Goal: Task Accomplishment & Management: Manage account settings

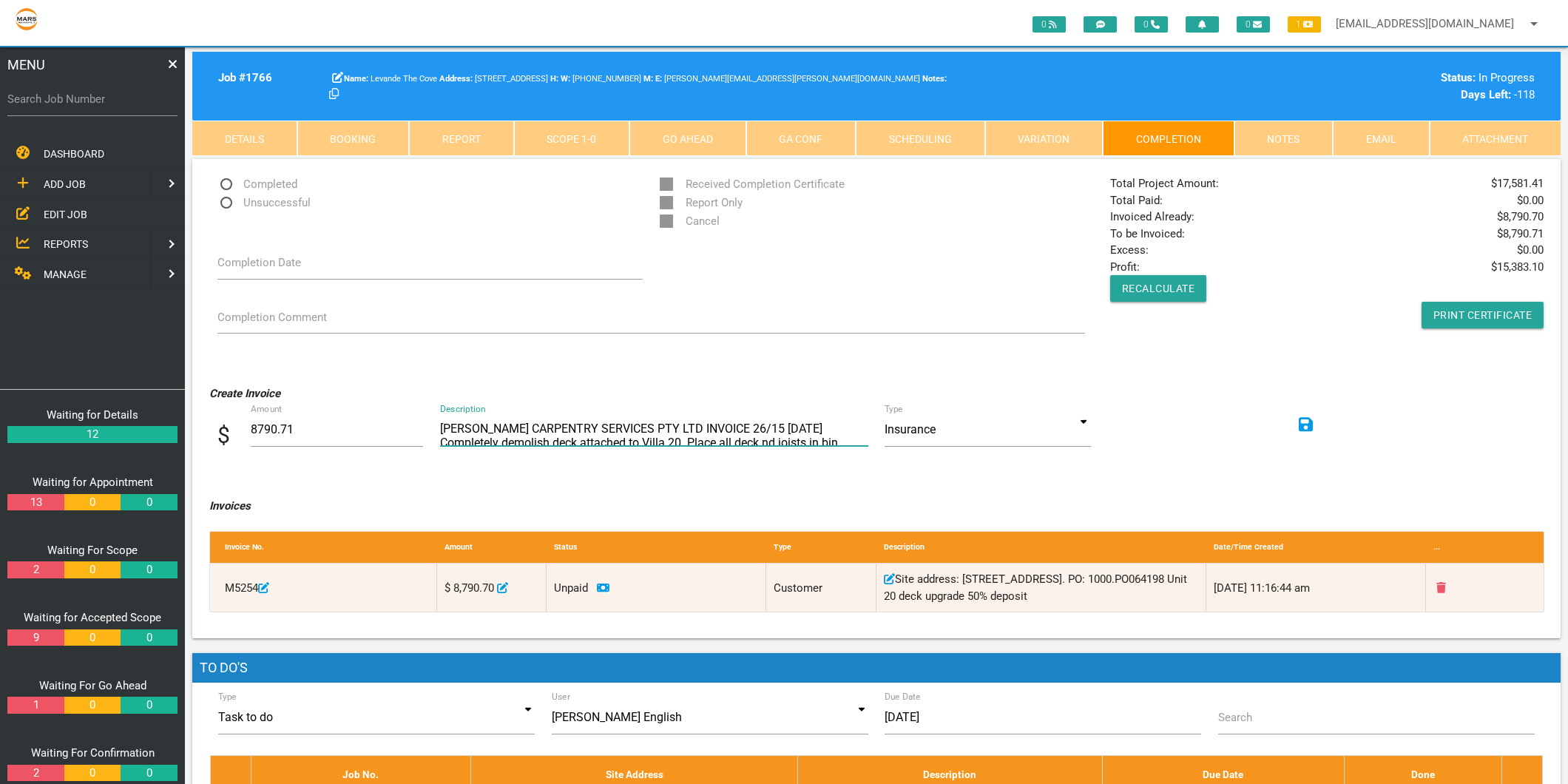
click at [474, 429] on textarea "[PERSON_NAME] CARPENTRY SERVICES PTY LTD INVOICE 26/15 [DATE] Completely demoli…" at bounding box center [654, 429] width 428 height 34
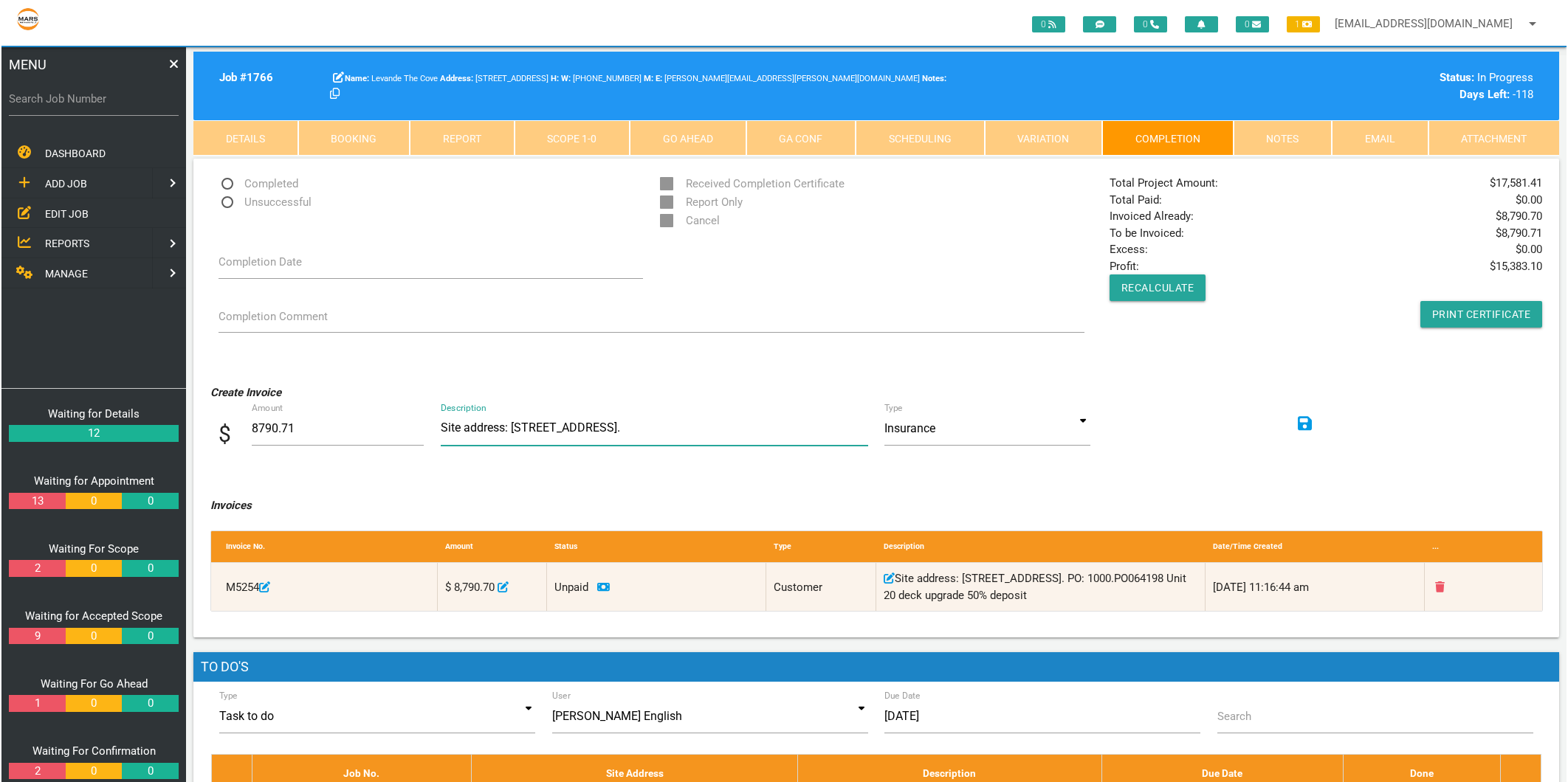
scroll to position [2, 0]
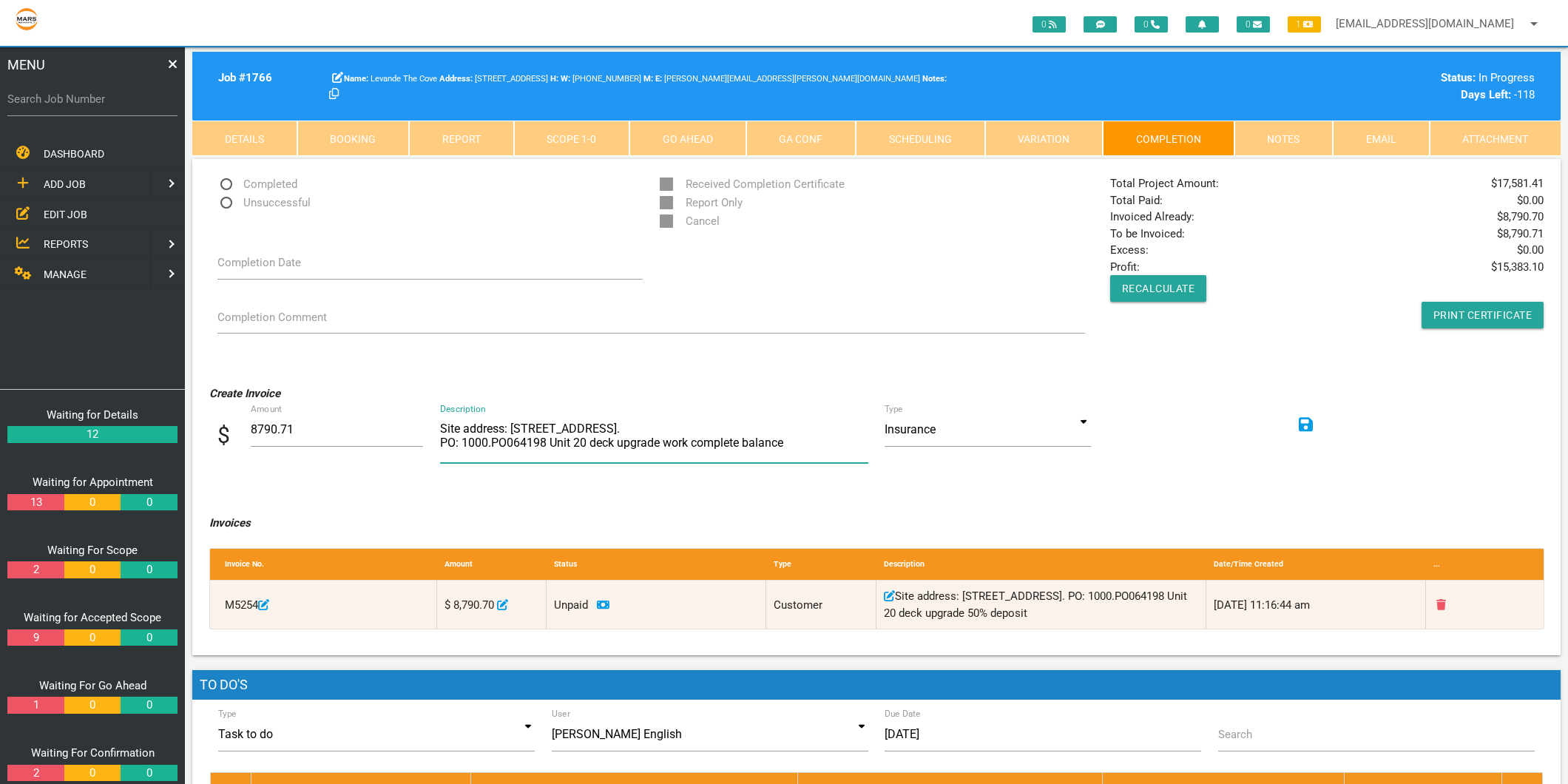
type textarea "Site address: [STREET_ADDRESS]. PO: 1000.PO064198 Unit 20 deck upgrade work com…"
click at [1078, 417] on input at bounding box center [987, 429] width 205 height 34
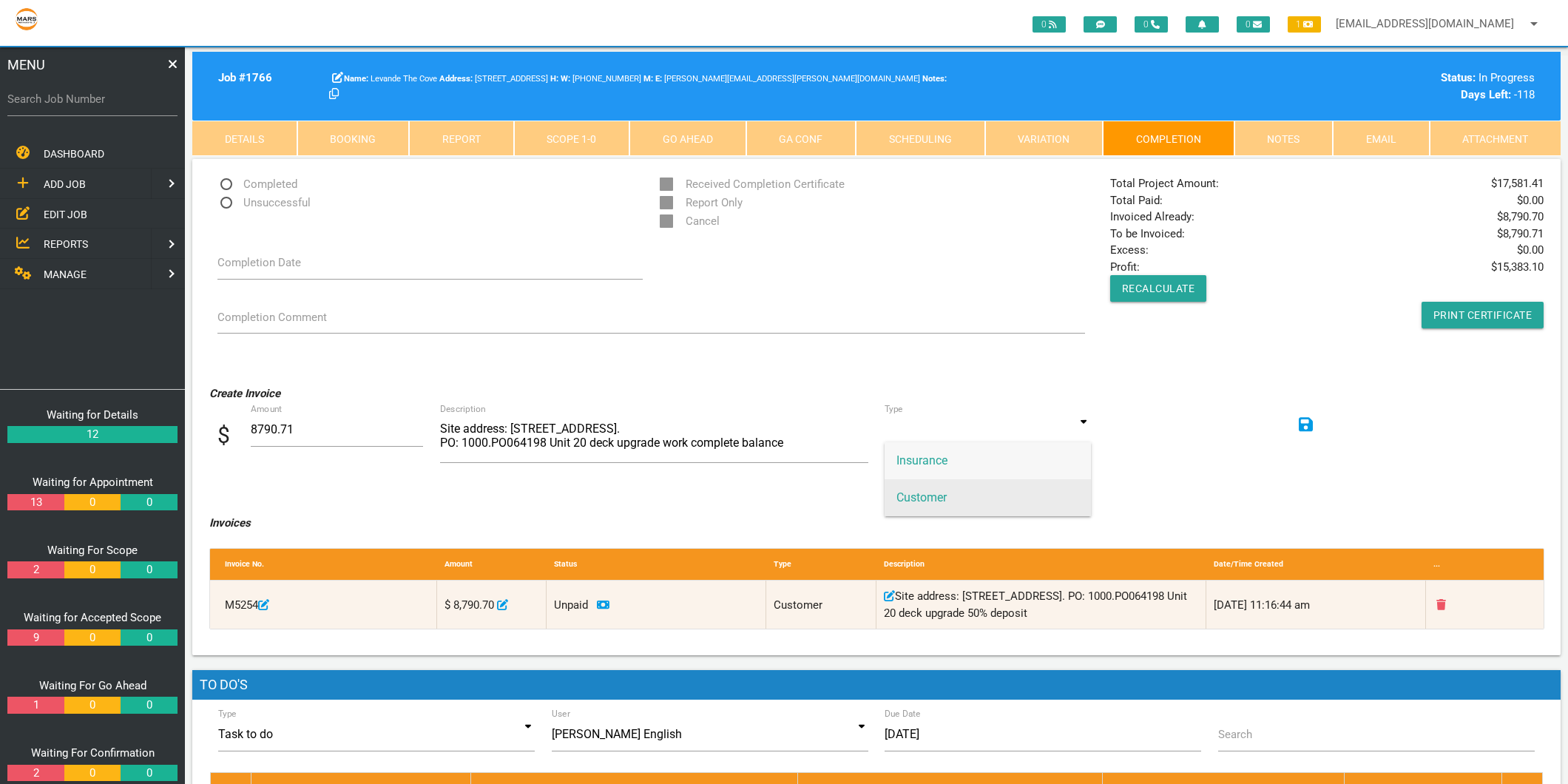
click at [994, 490] on span "Customer" at bounding box center [987, 498] width 205 height 37
type input "Customer"
click at [1303, 418] on icon at bounding box center [1305, 424] width 14 height 14
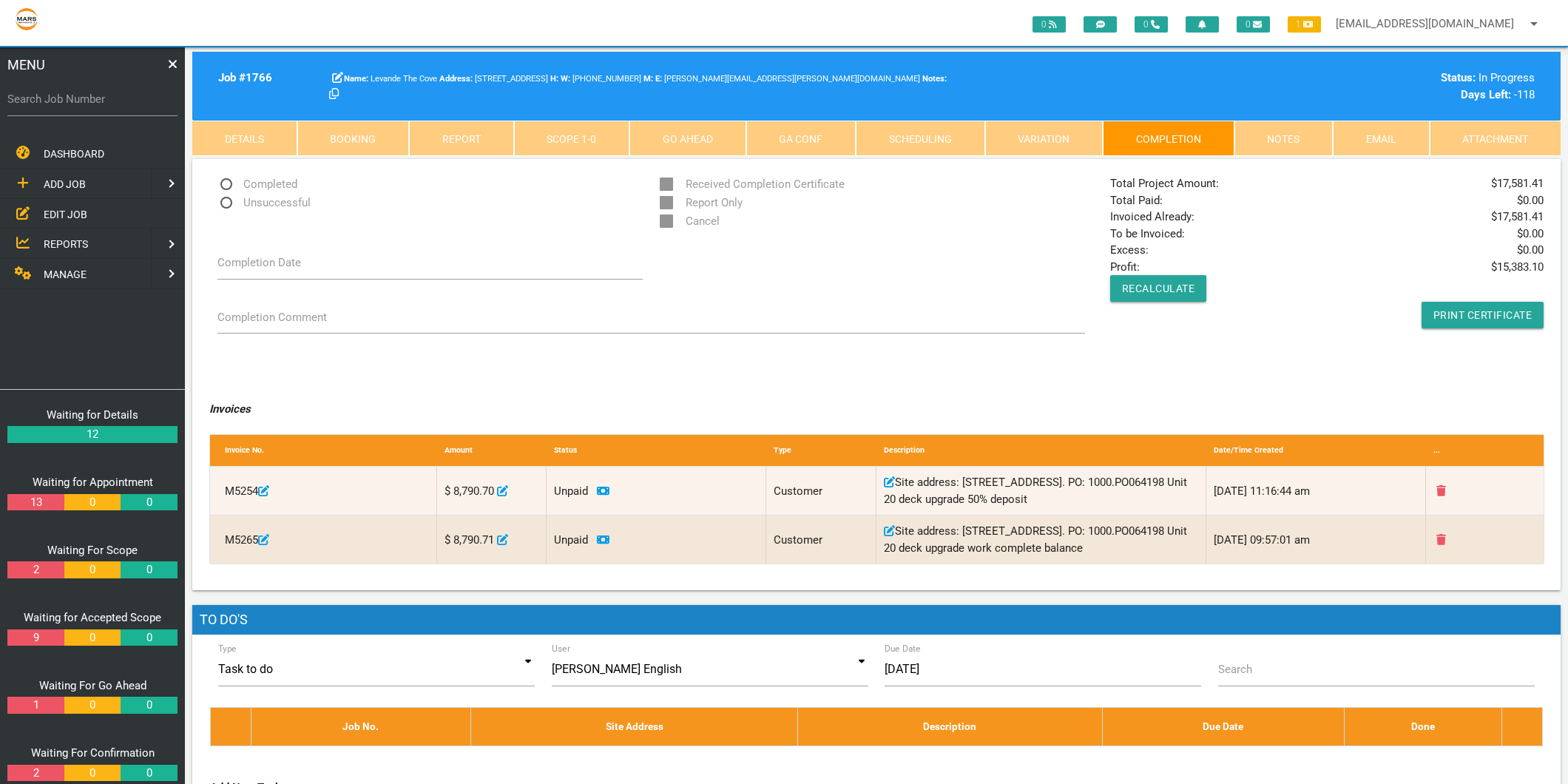
click at [238, 149] on link "Details" at bounding box center [244, 138] width 105 height 36
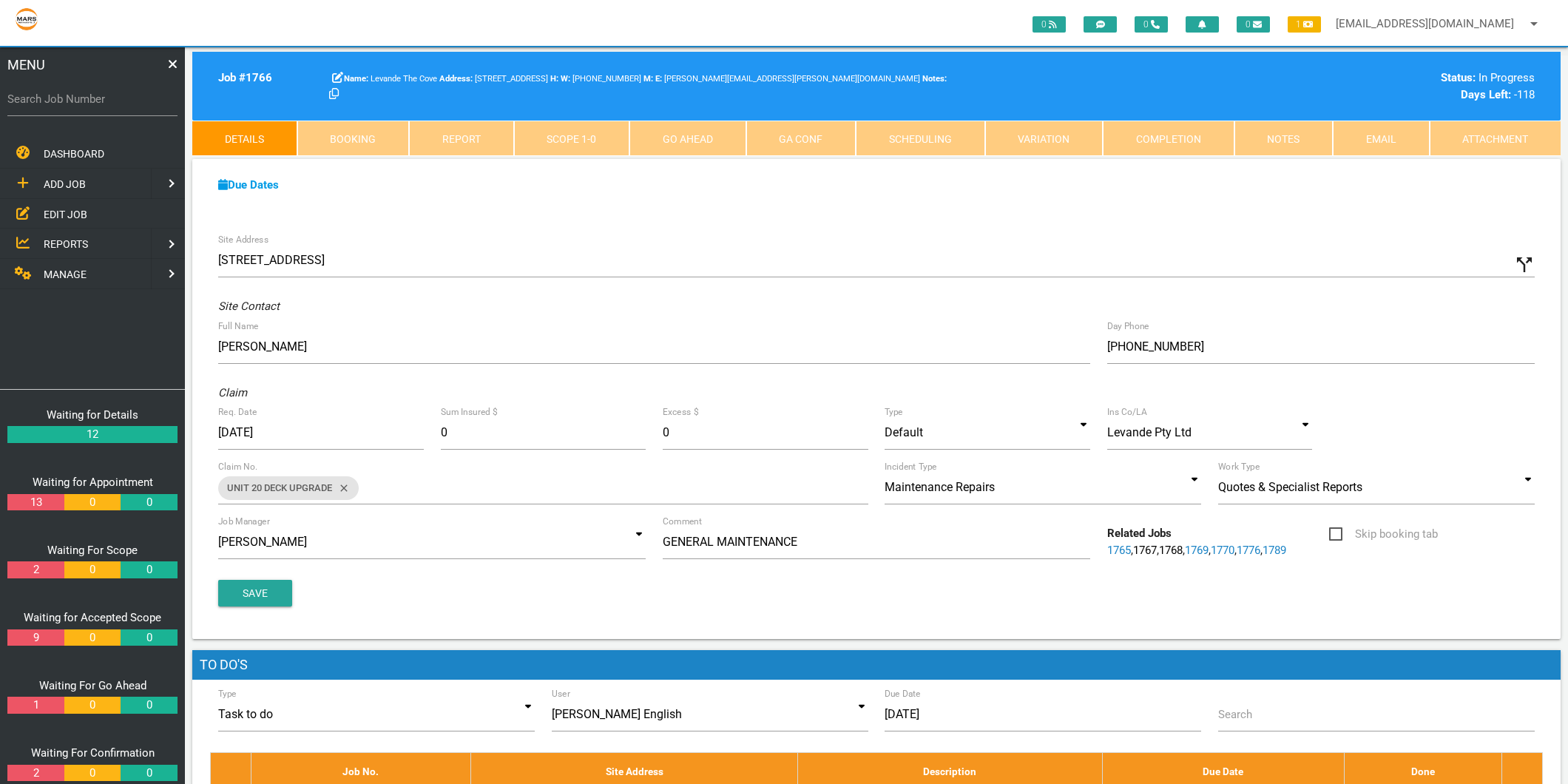
click at [1158, 138] on link "Completion" at bounding box center [1168, 138] width 131 height 36
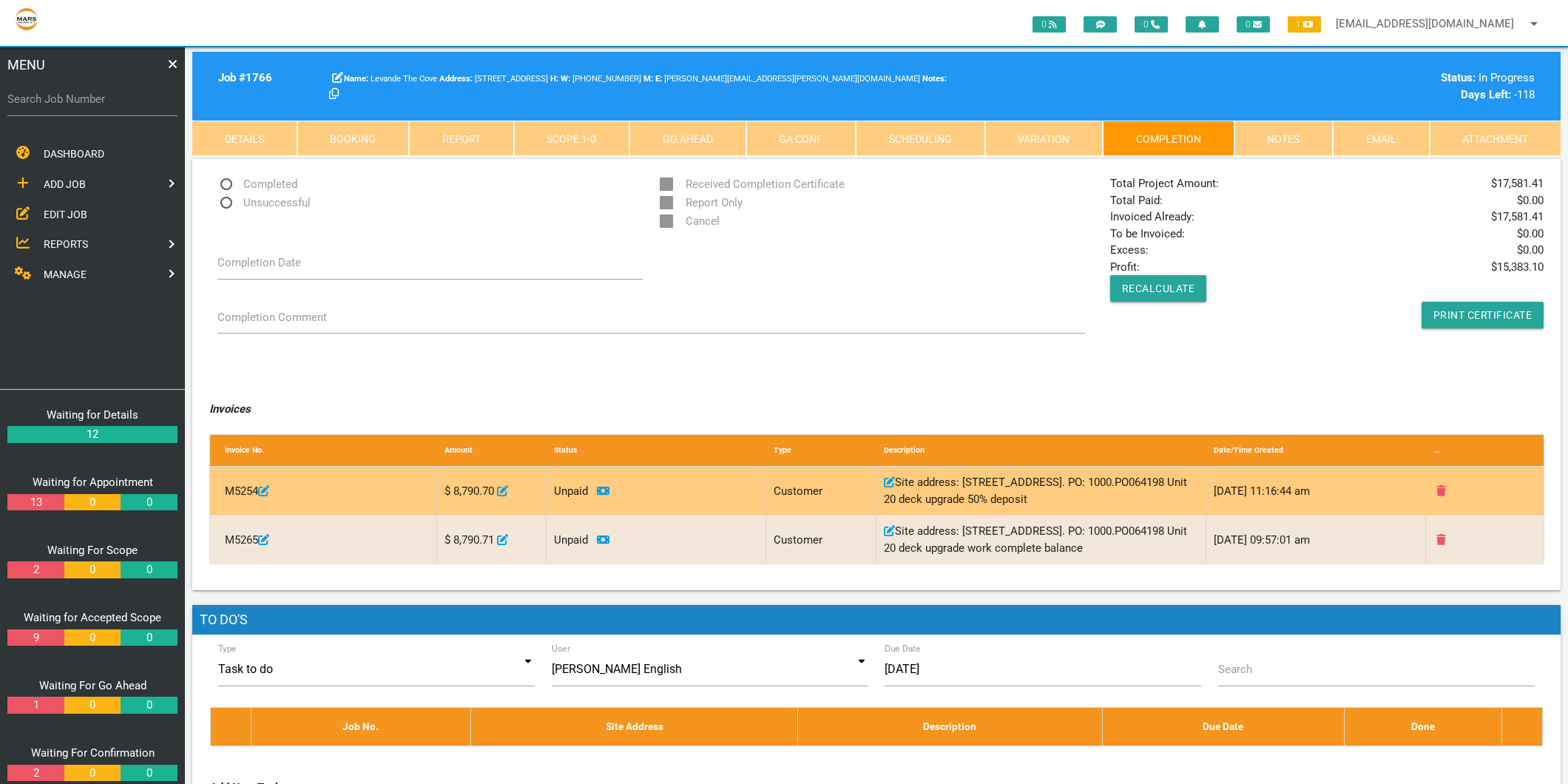
click at [504, 493] on icon at bounding box center [503, 491] width 12 height 12
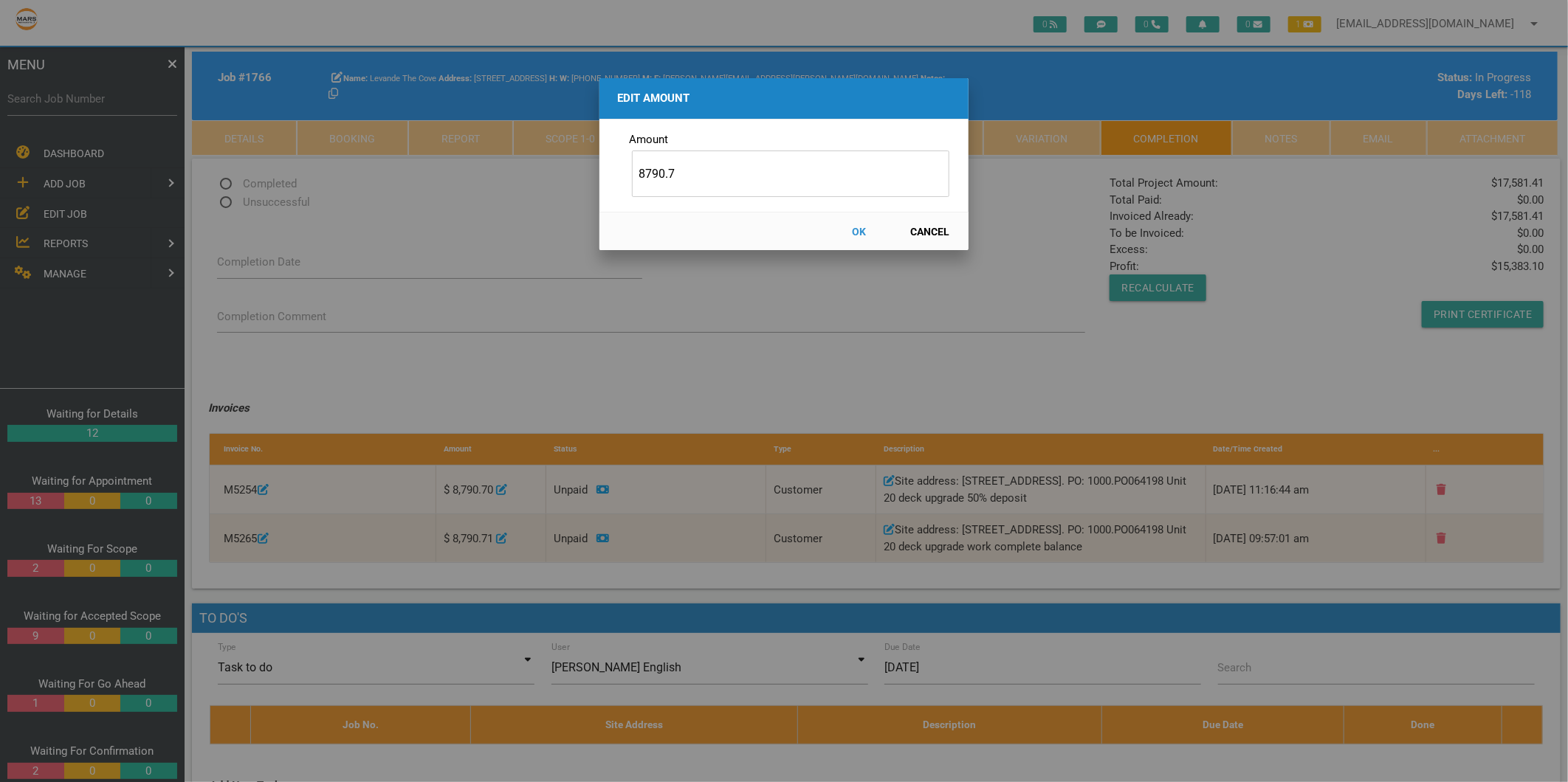
click at [943, 230] on button "Cancel" at bounding box center [930, 231] width 65 height 26
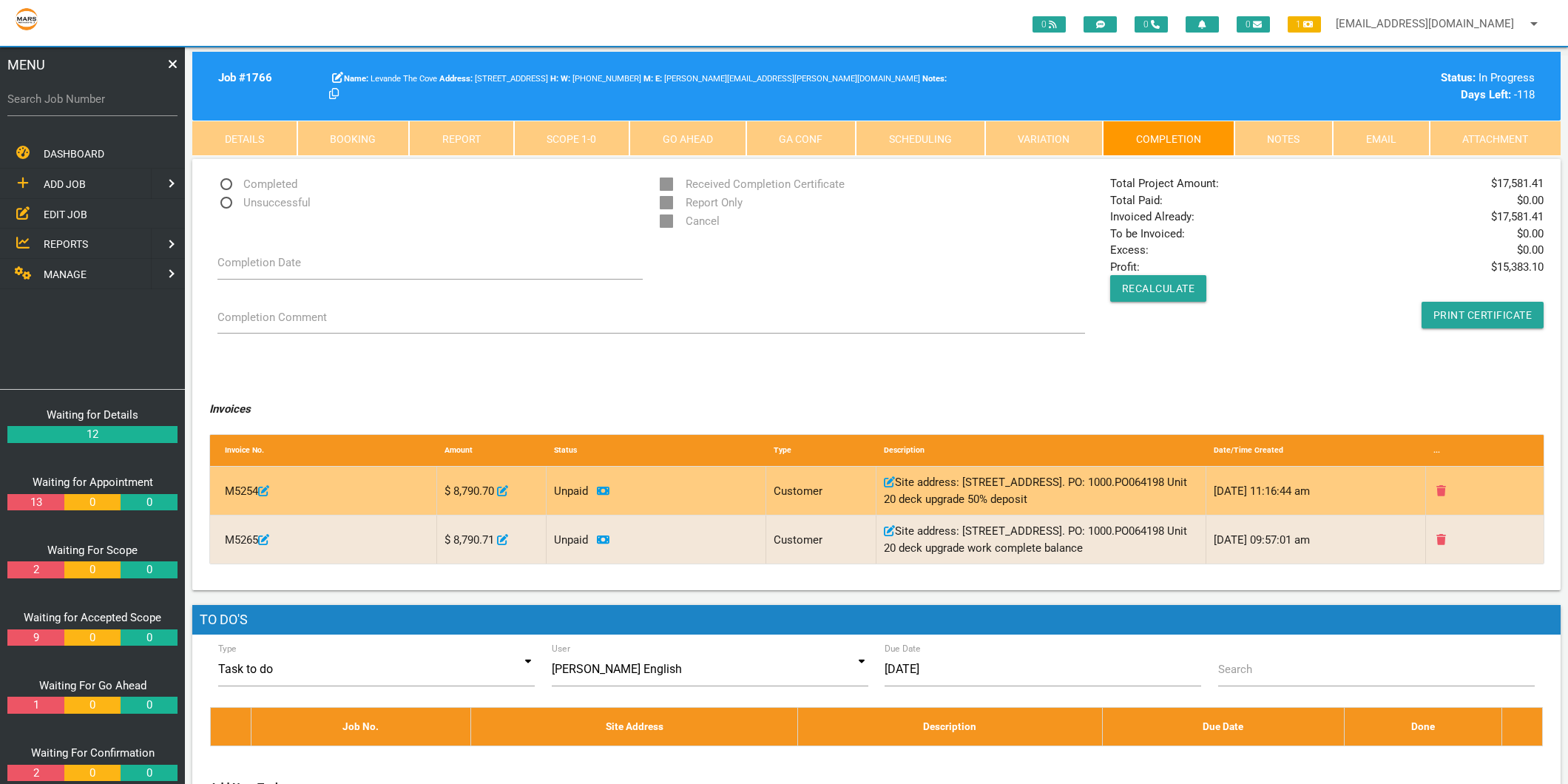
click at [600, 490] on icon at bounding box center [602, 490] width 12 height 8
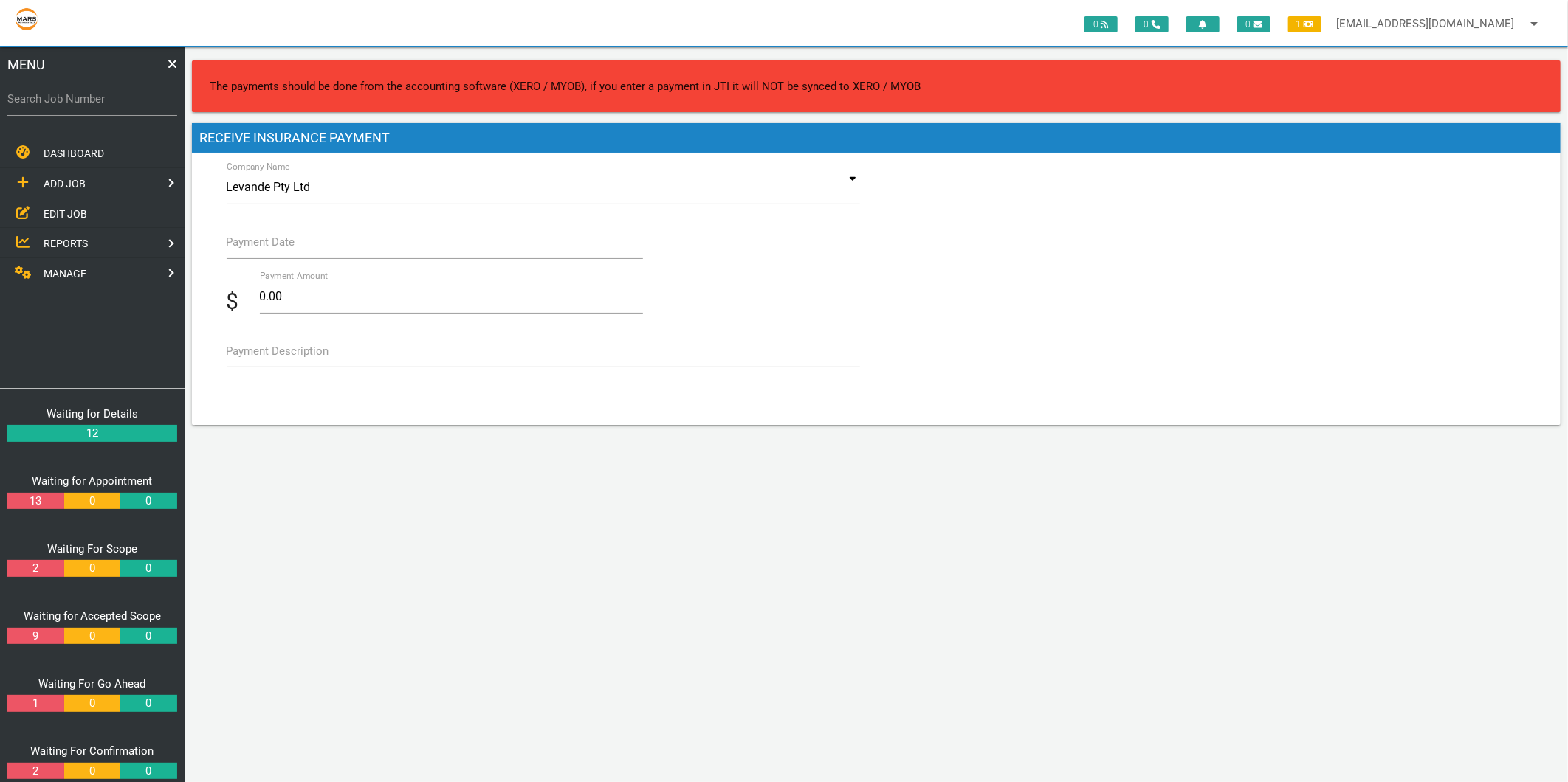
click at [263, 246] on label "Payment Date" at bounding box center [261, 242] width 69 height 17
click at [263, 246] on input "Payment Date" at bounding box center [435, 241] width 416 height 34
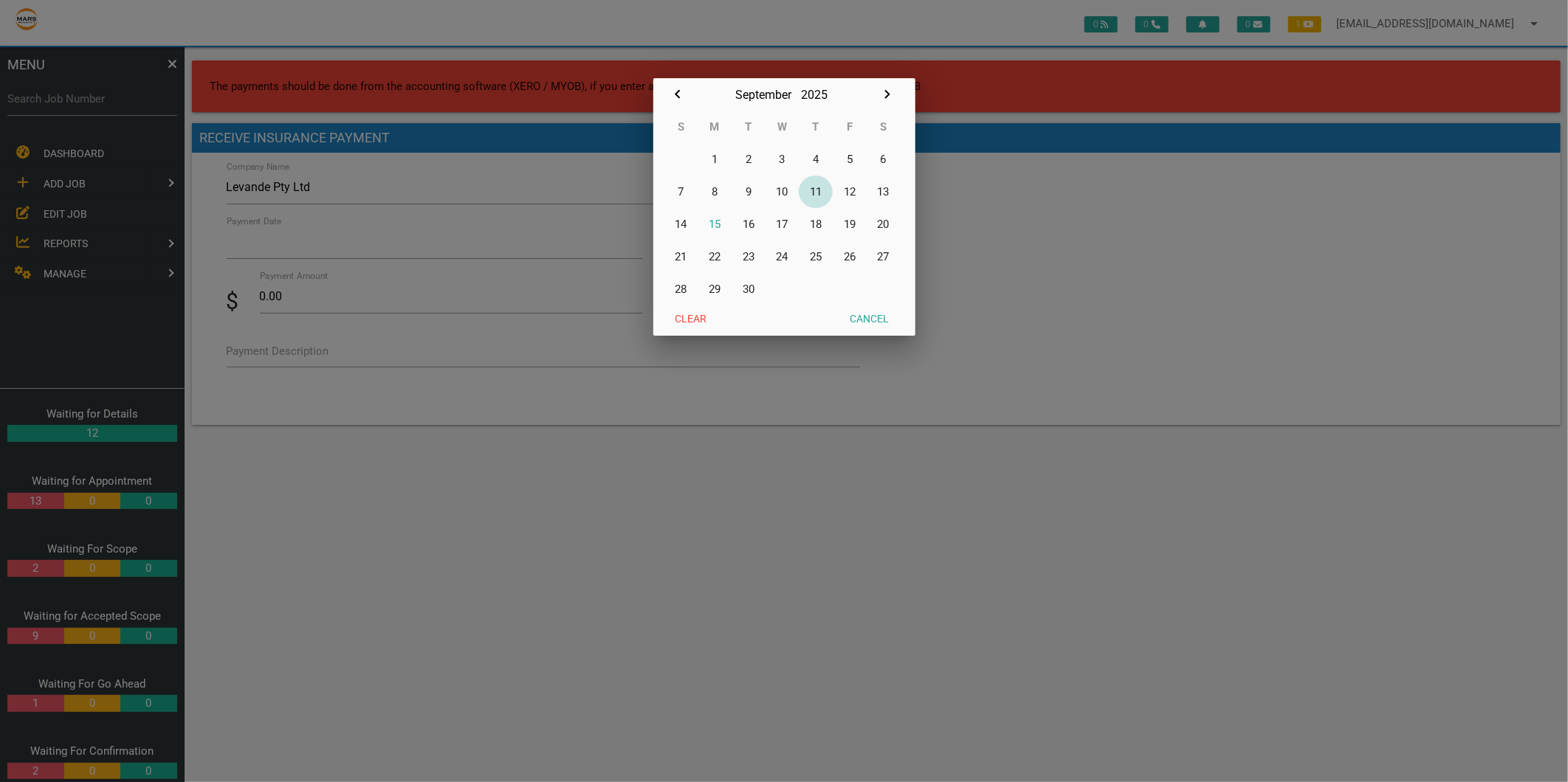
click at [820, 192] on button "11" at bounding box center [815, 192] width 34 height 33
type input "[DATE]"
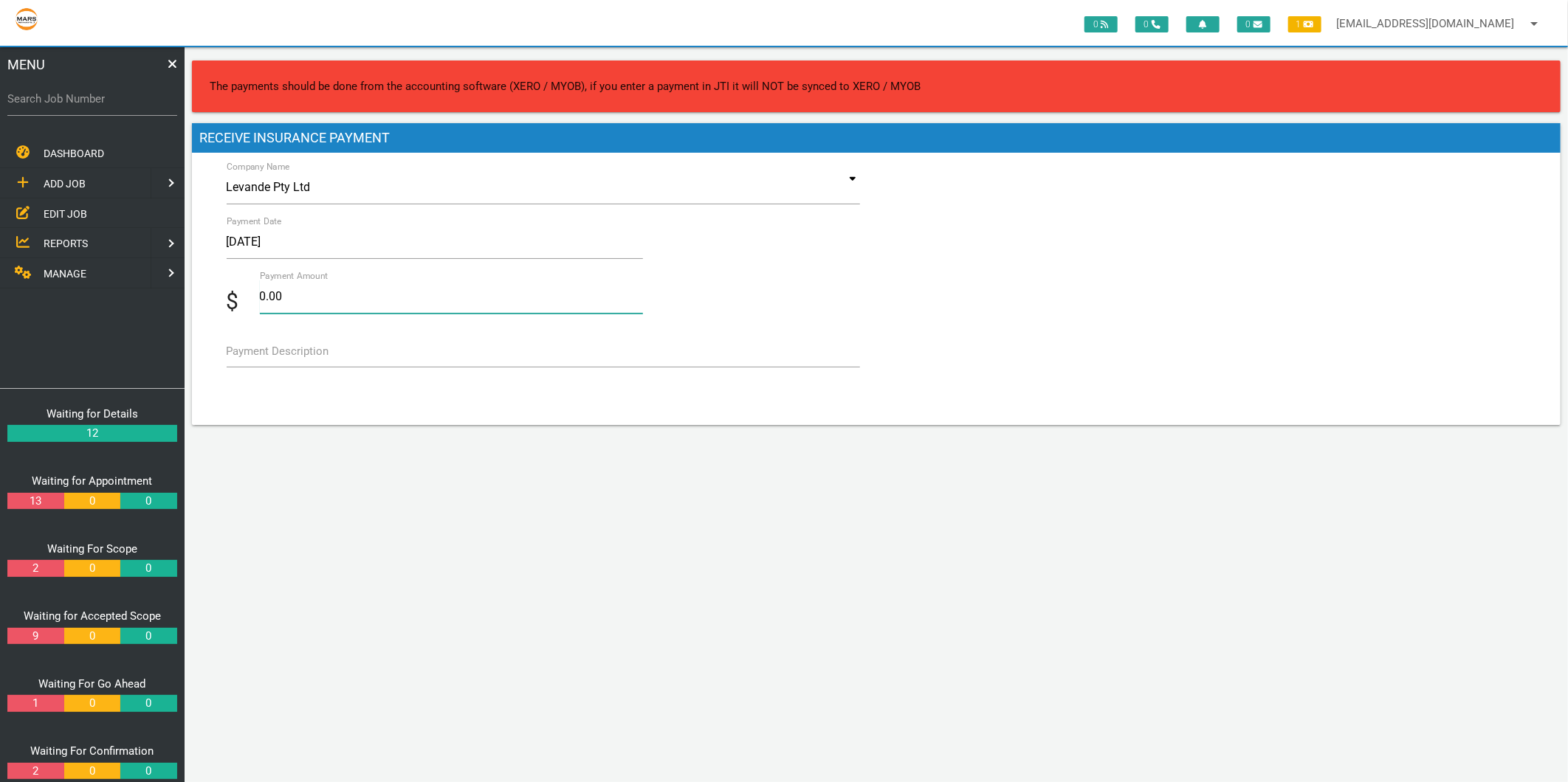
click at [314, 288] on input "0.00" at bounding box center [451, 296] width 383 height 34
type input "0"
type input "8790.70"
click at [298, 344] on label "Payment Description" at bounding box center [278, 352] width 102 height 17
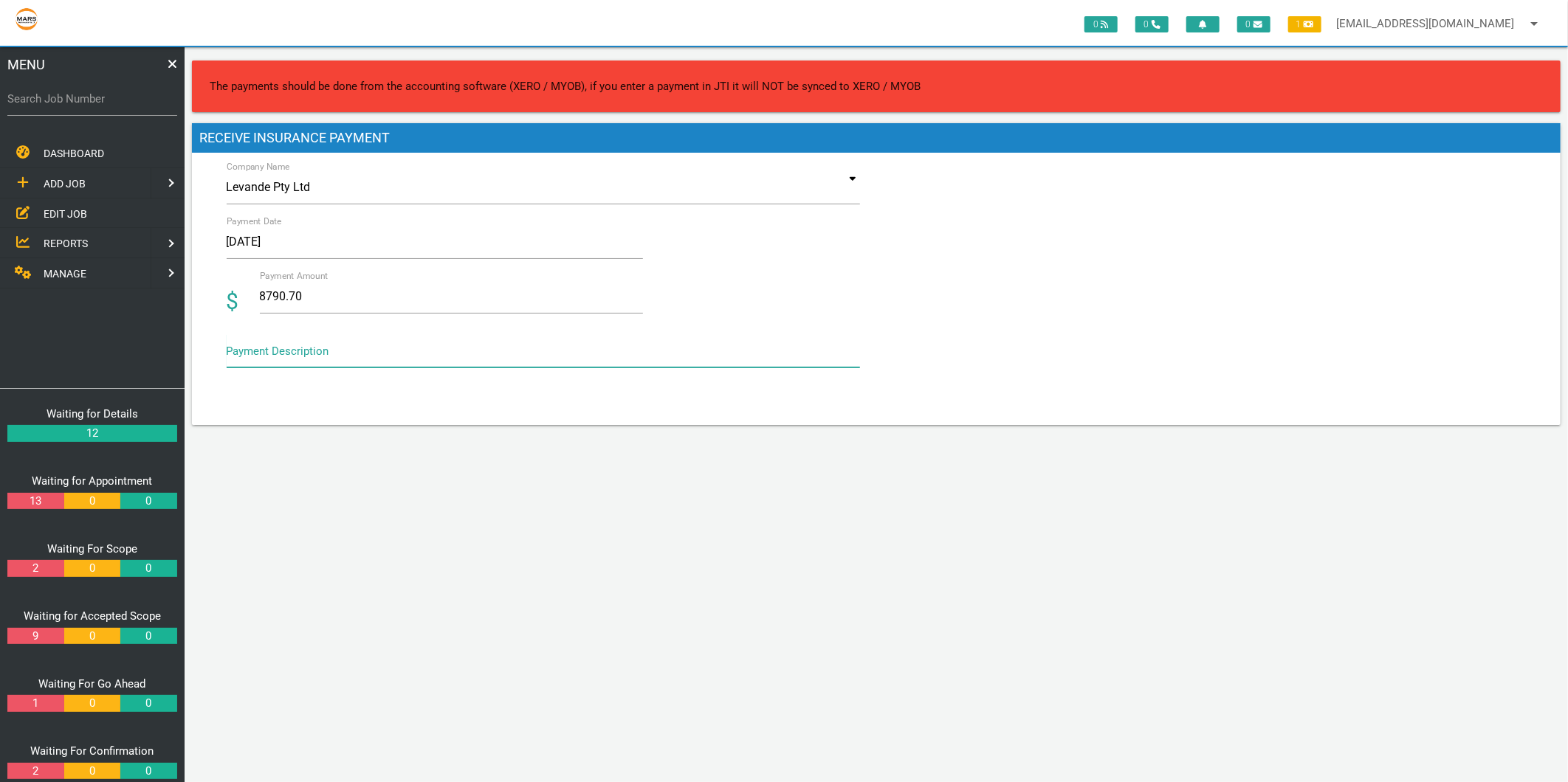
click at [298, 344] on textarea "Payment Description" at bounding box center [544, 350] width 634 height 34
click at [517, 289] on input "8790.70" at bounding box center [451, 296] width 383 height 34
click at [818, 281] on div "$ Payment Amount 8790.70" at bounding box center [542, 300] width 650 height 40
click at [92, 82] on div "Search Job Number" at bounding box center [92, 102] width 169 height 40
type input "1766"
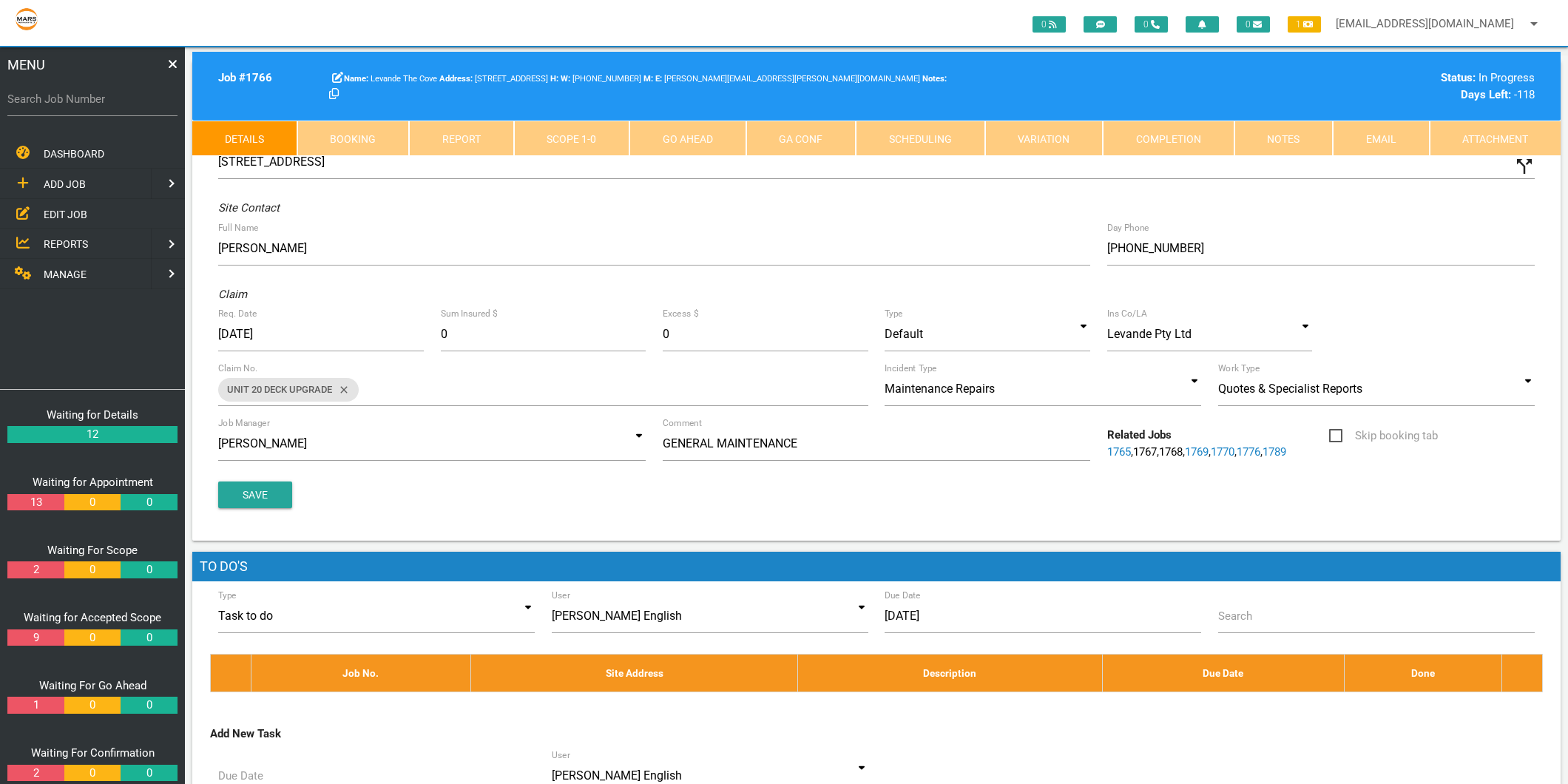
click at [1163, 139] on link "Completion" at bounding box center [1168, 138] width 131 height 36
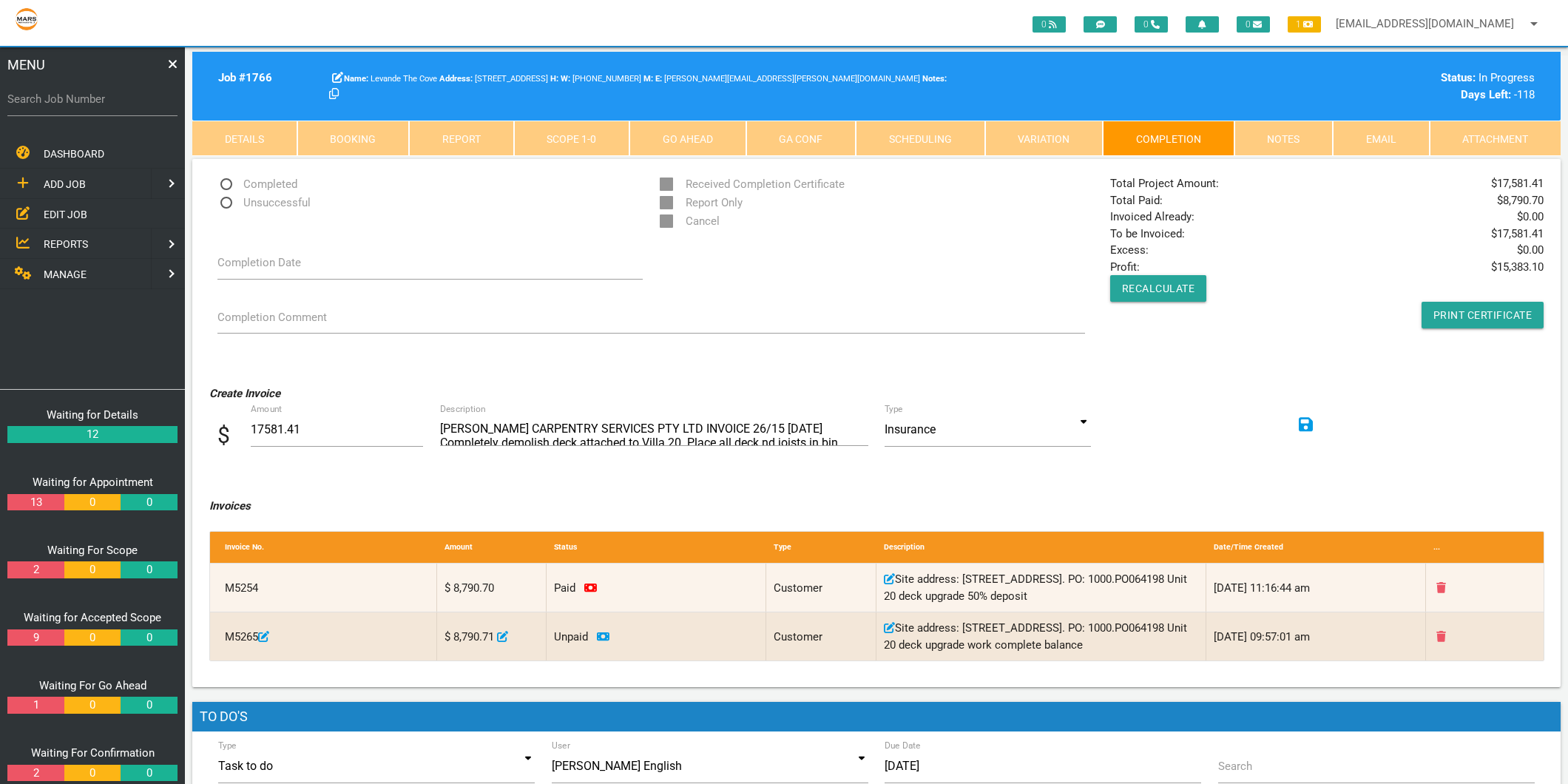
click at [76, 102] on label "Search Job Number" at bounding box center [92, 100] width 170 height 17
click at [76, 102] on input "Search Job Number" at bounding box center [92, 99] width 170 height 34
type input "1781"
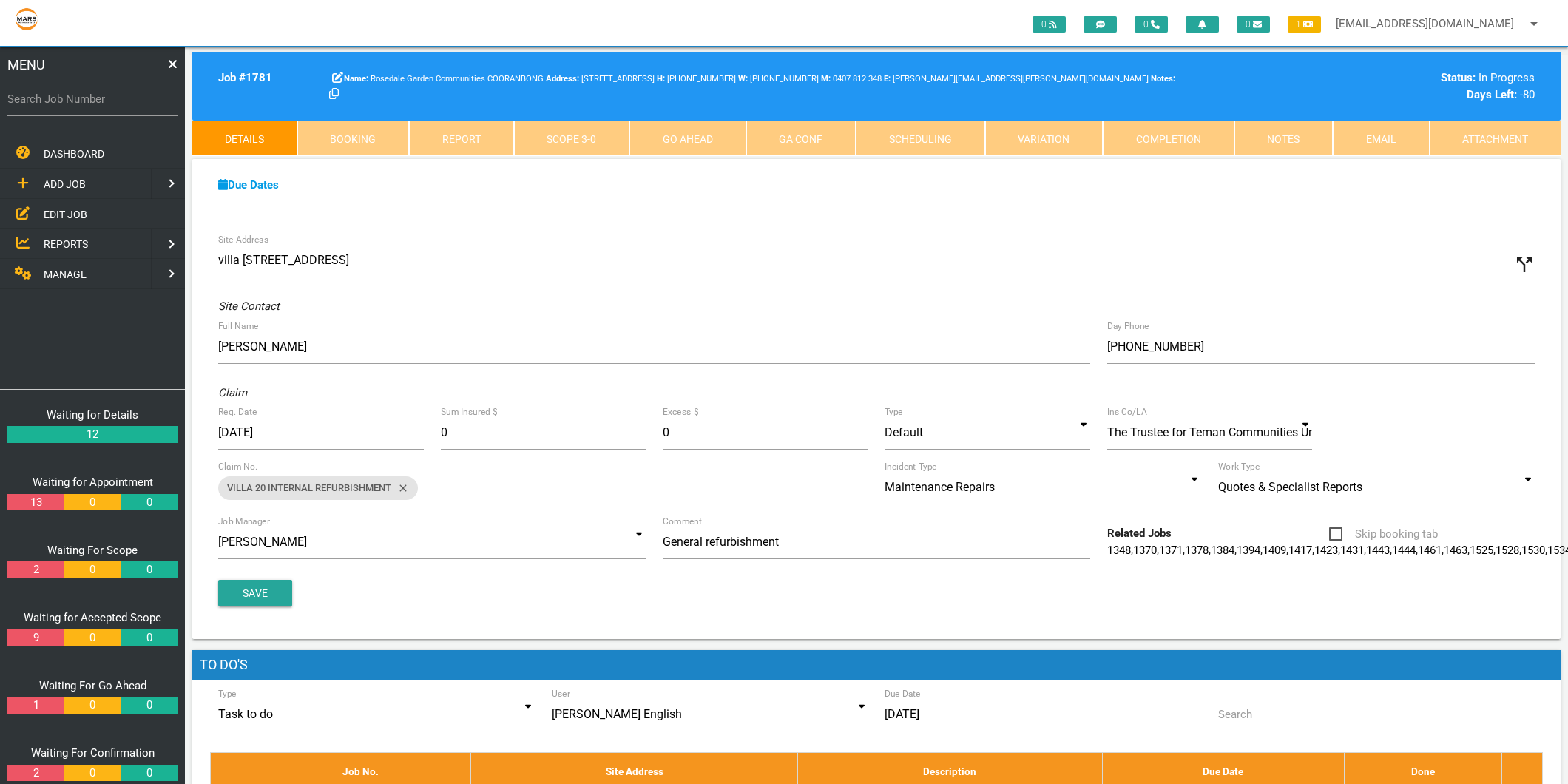
click at [562, 128] on link "Scope 3 - 0" at bounding box center [572, 138] width 116 height 36
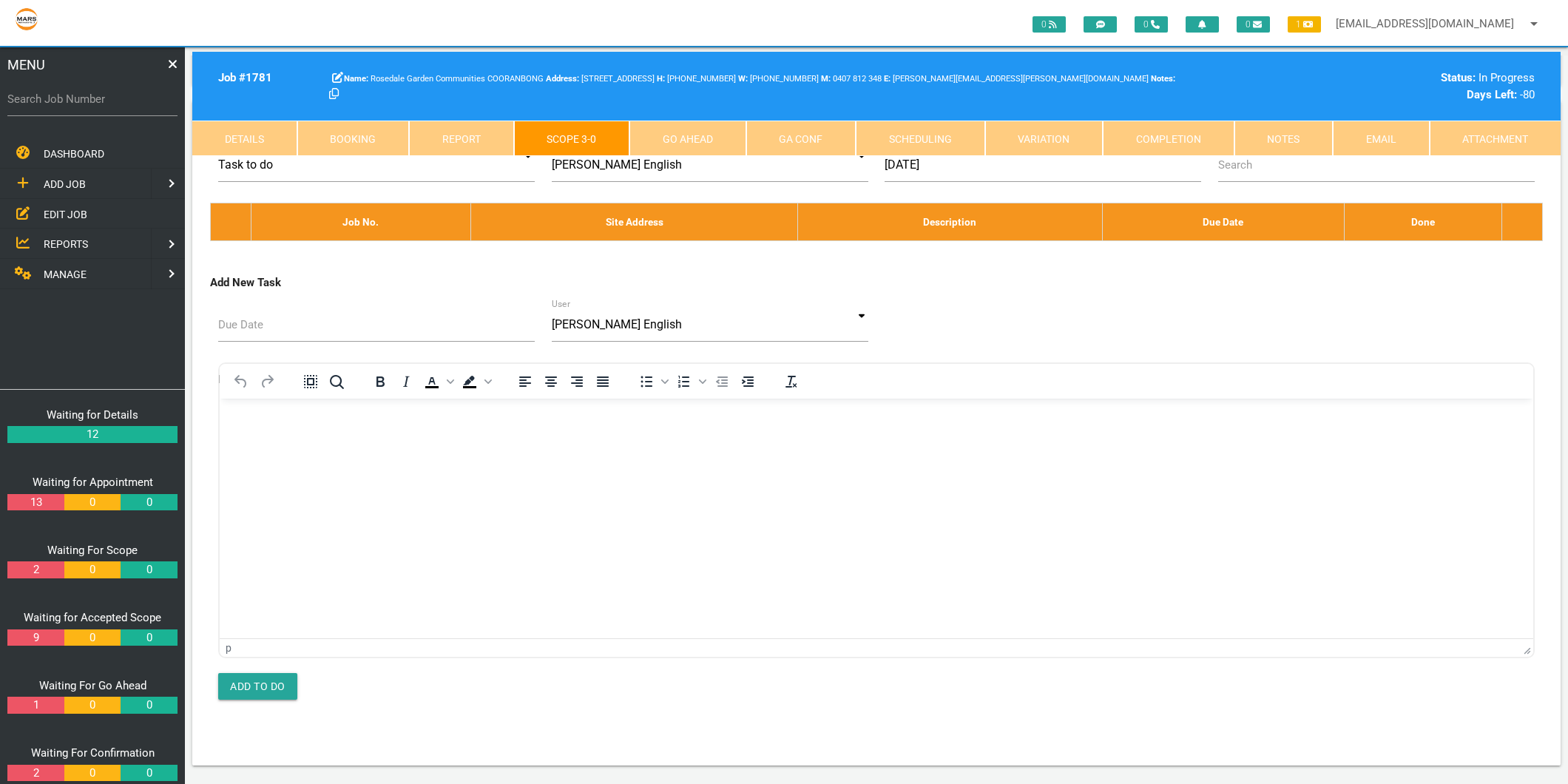
scroll to position [8386, 0]
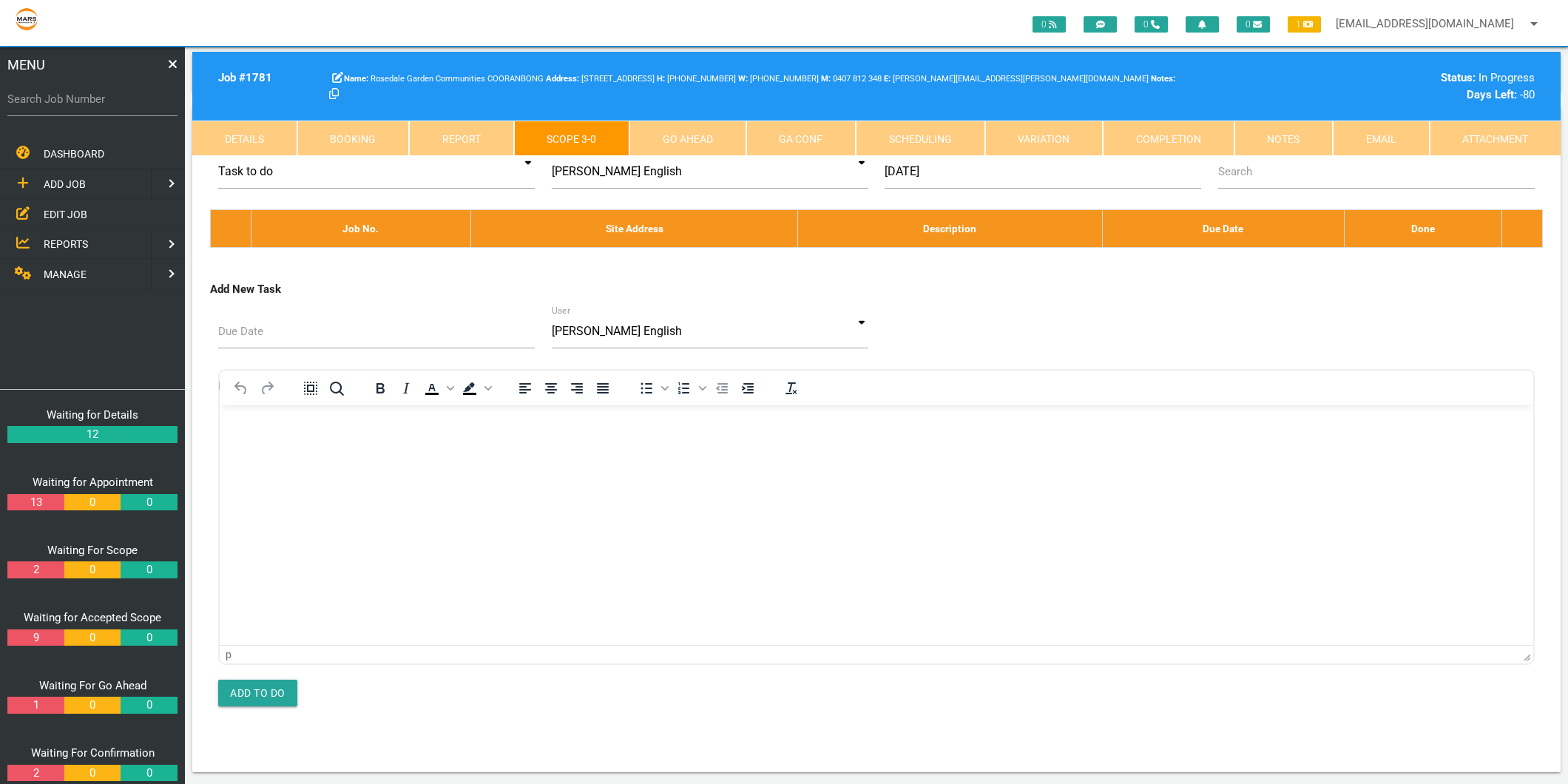
select select "Tilers"
type textarea "PHILAUS TILING PTY LTD INV-0150"
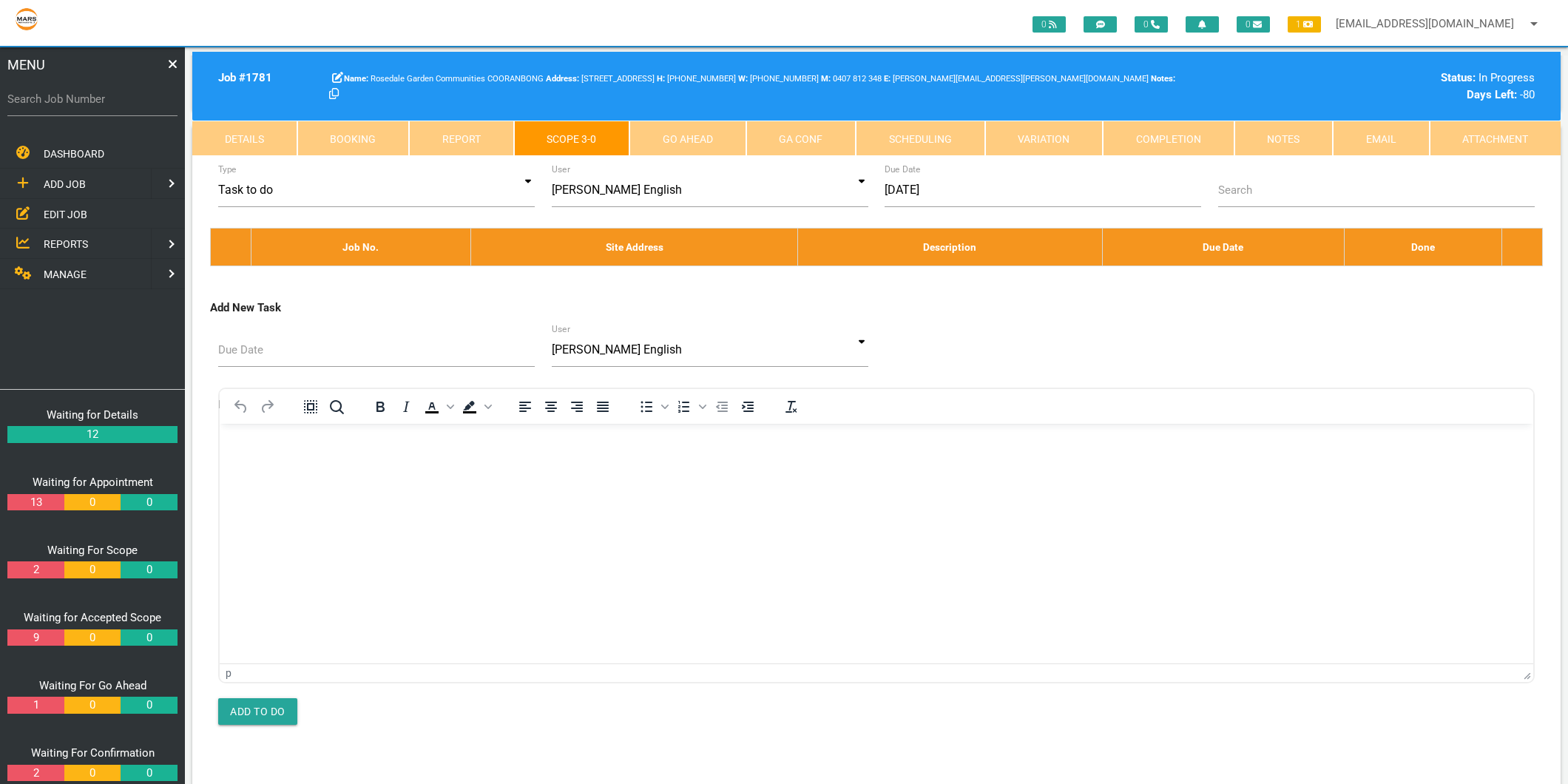
type textarea "PHILAUS TILING PTY LTD INV-0150 8/9/2025 Alfresco tiling Alfresco lenial Alfres…"
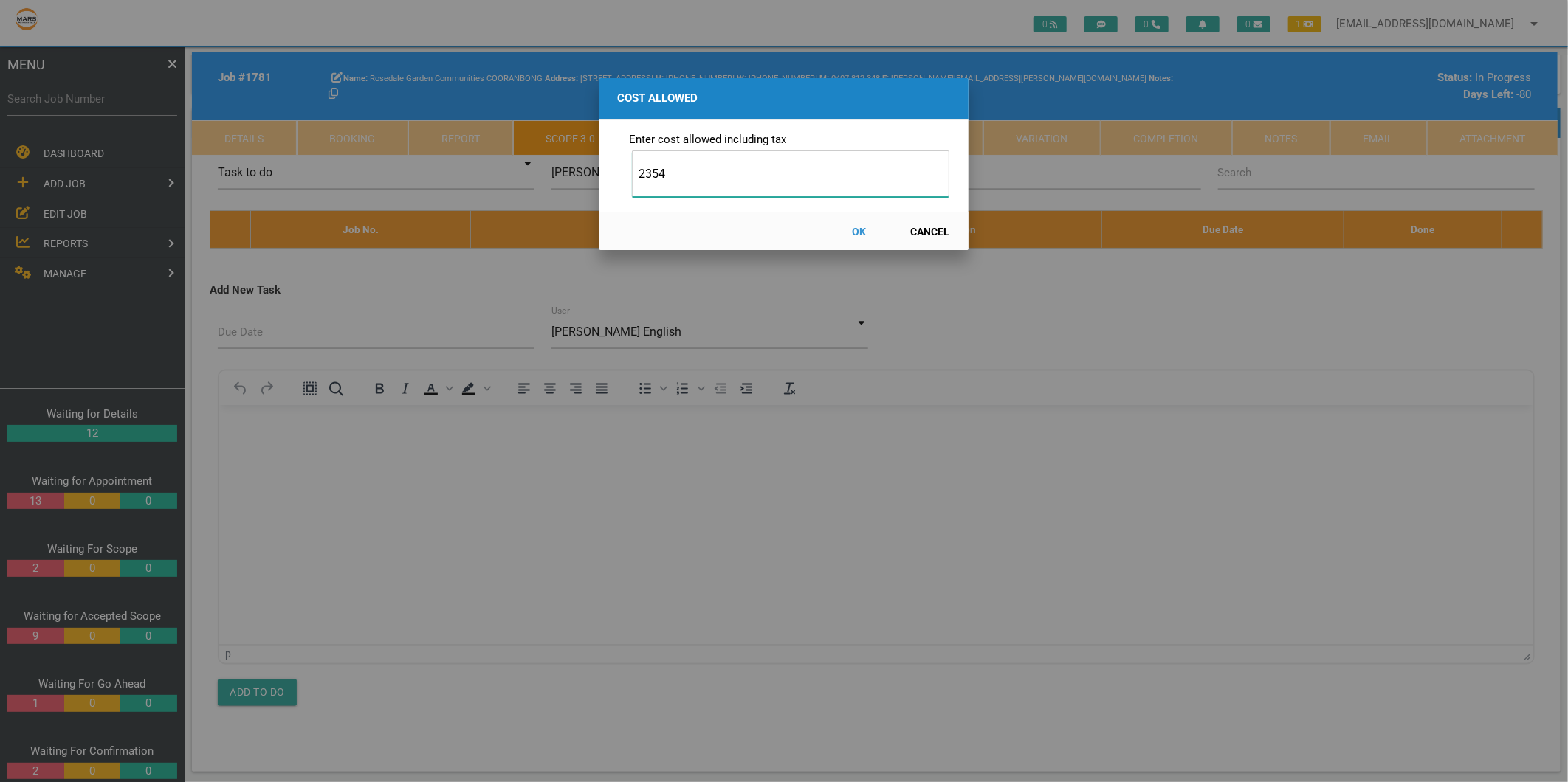
type input "2354"
click at [857, 227] on button "OK" at bounding box center [860, 231] width 65 height 26
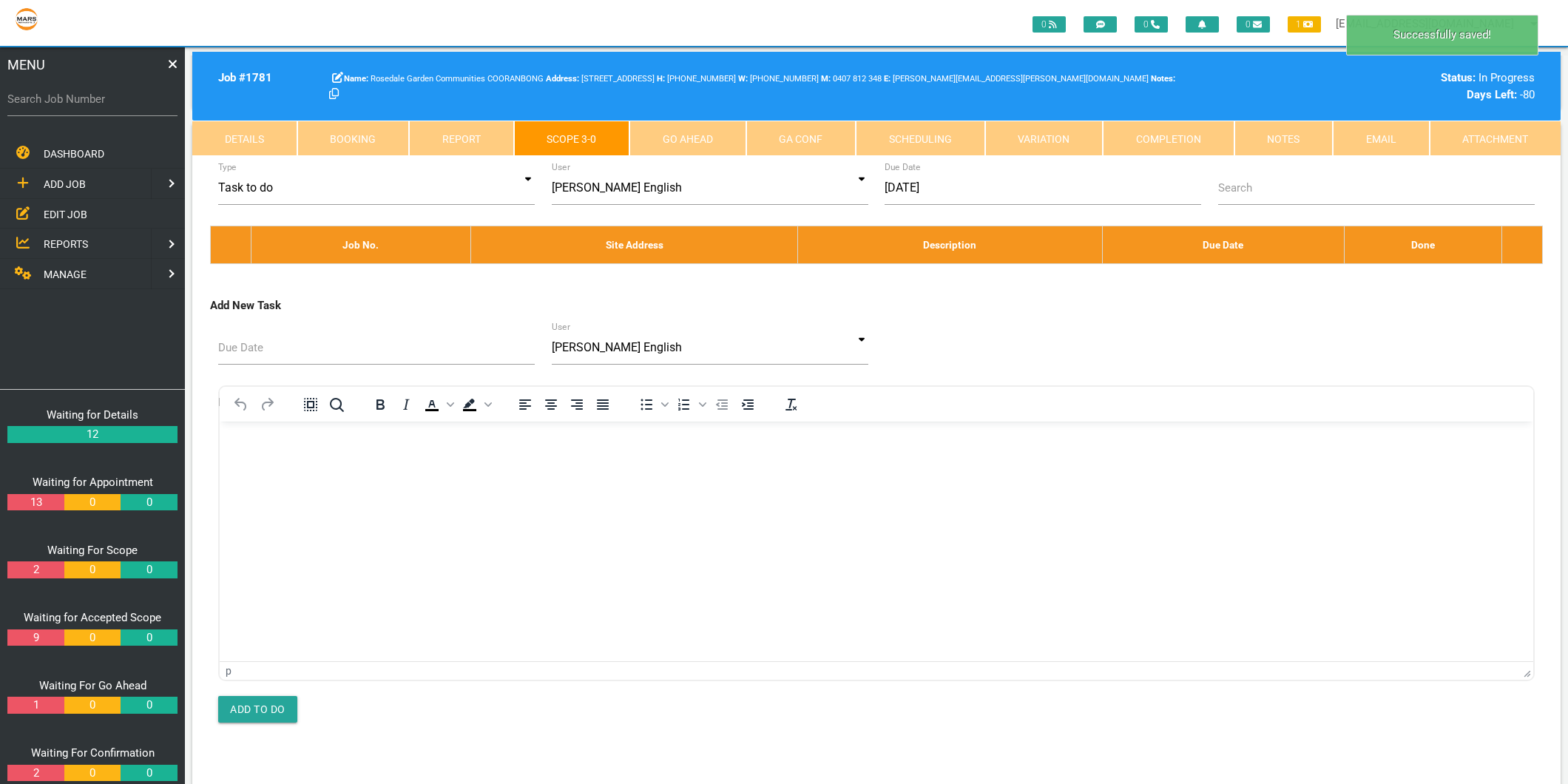
select select "8"
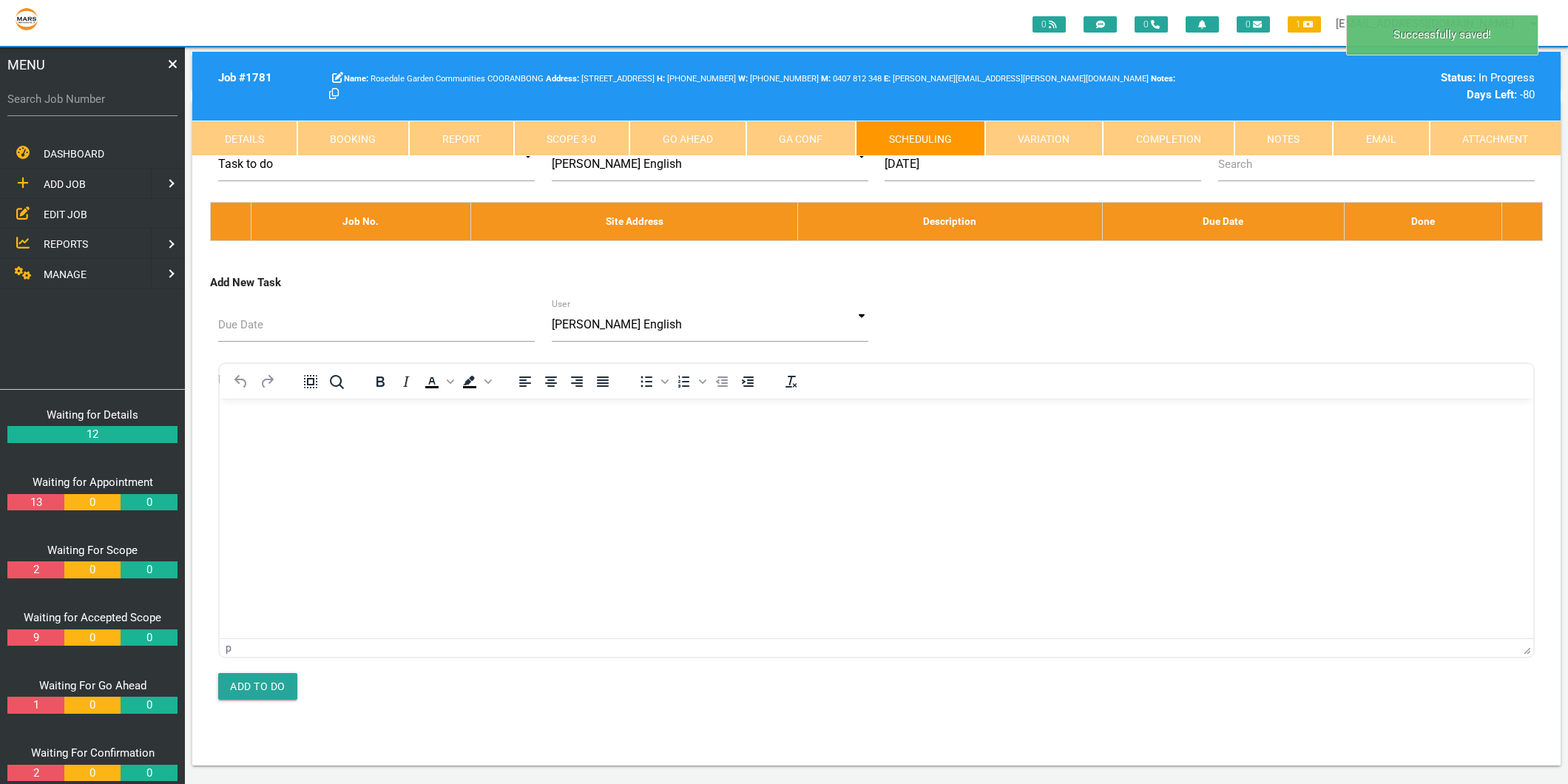
scroll to position [0, 0]
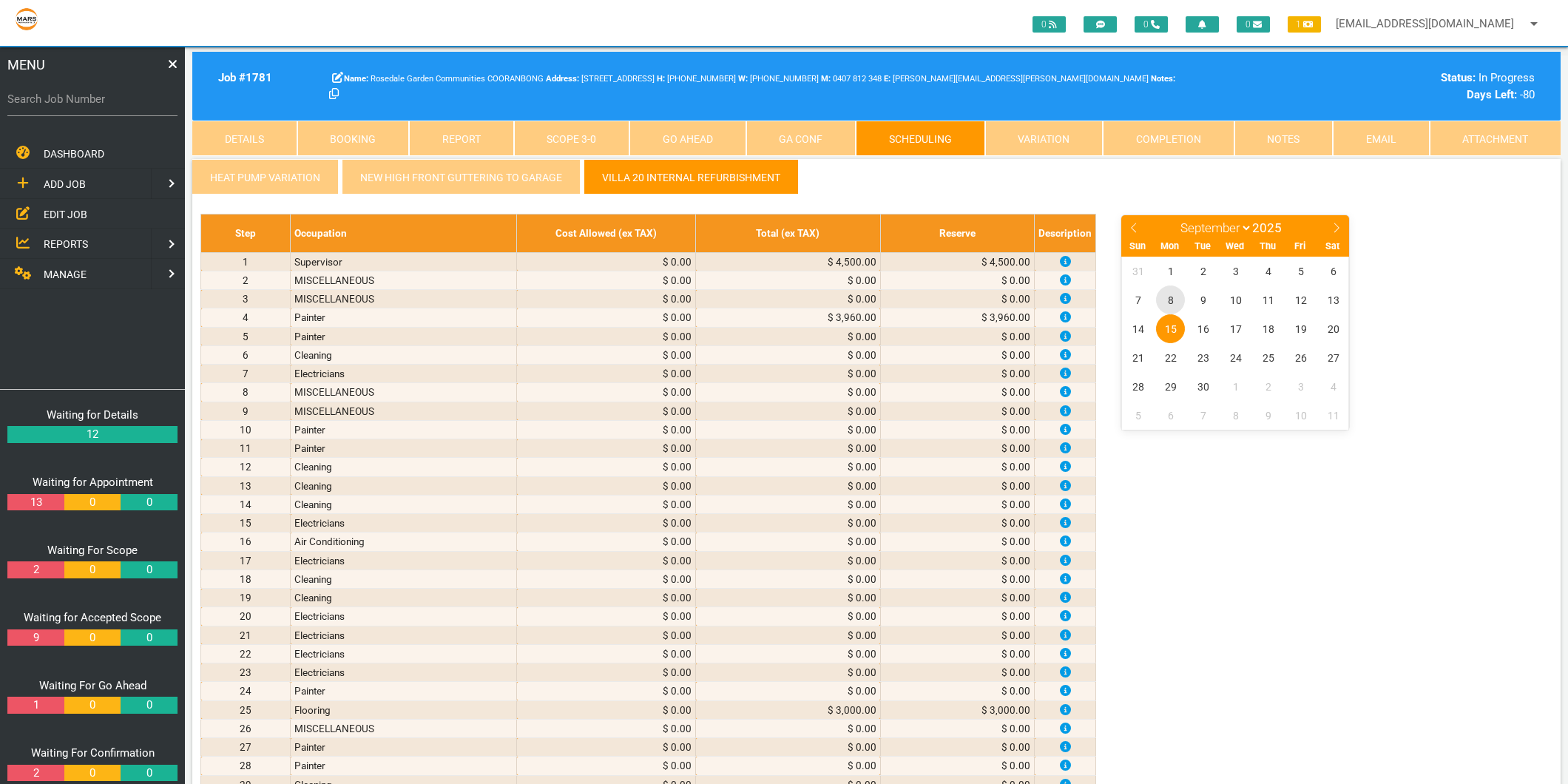
click at [1172, 298] on span "8" at bounding box center [1170, 300] width 29 height 29
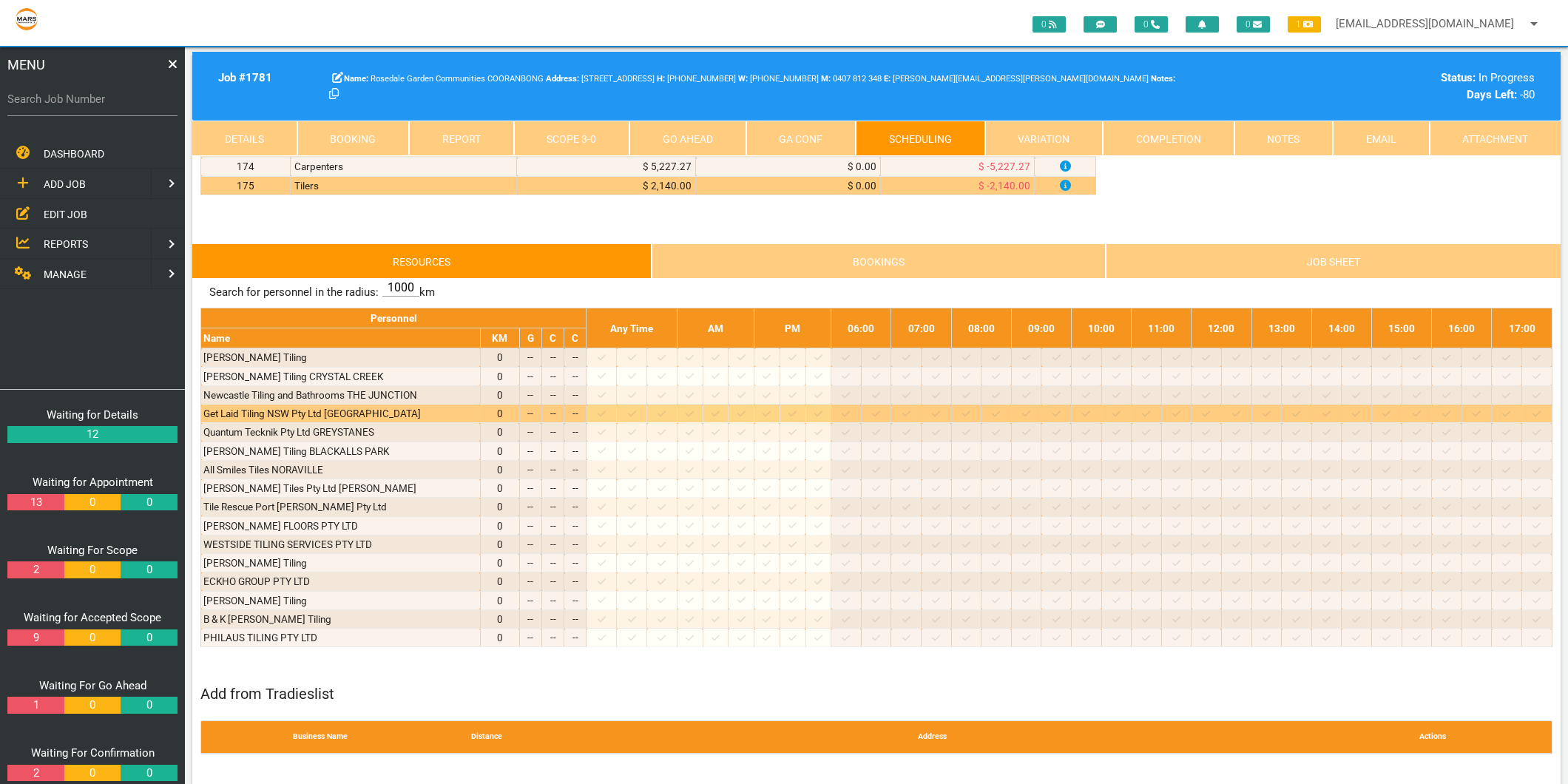
scroll to position [3370, 0]
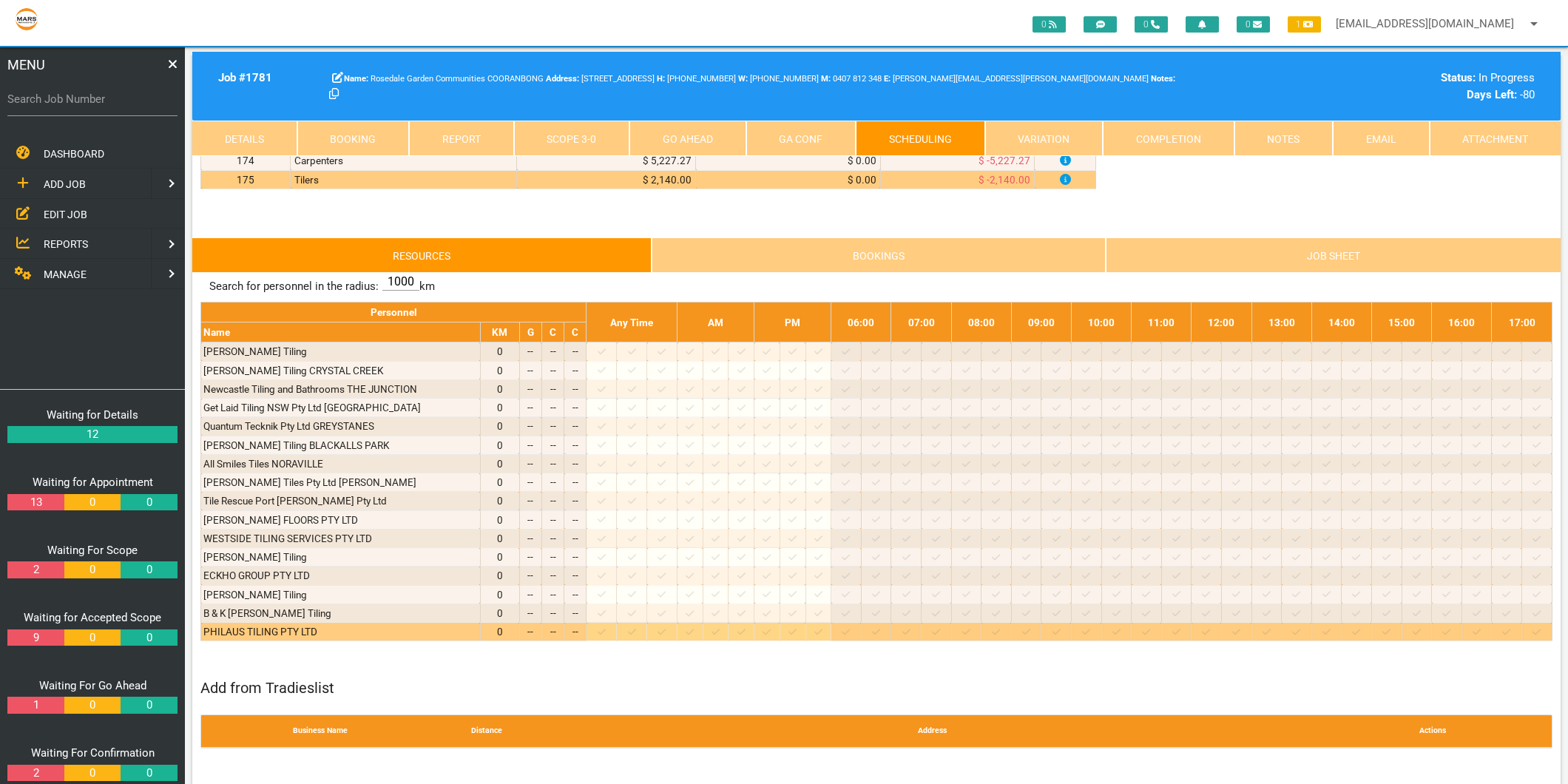
click at [606, 637] on icon at bounding box center [601, 632] width 8 height 10
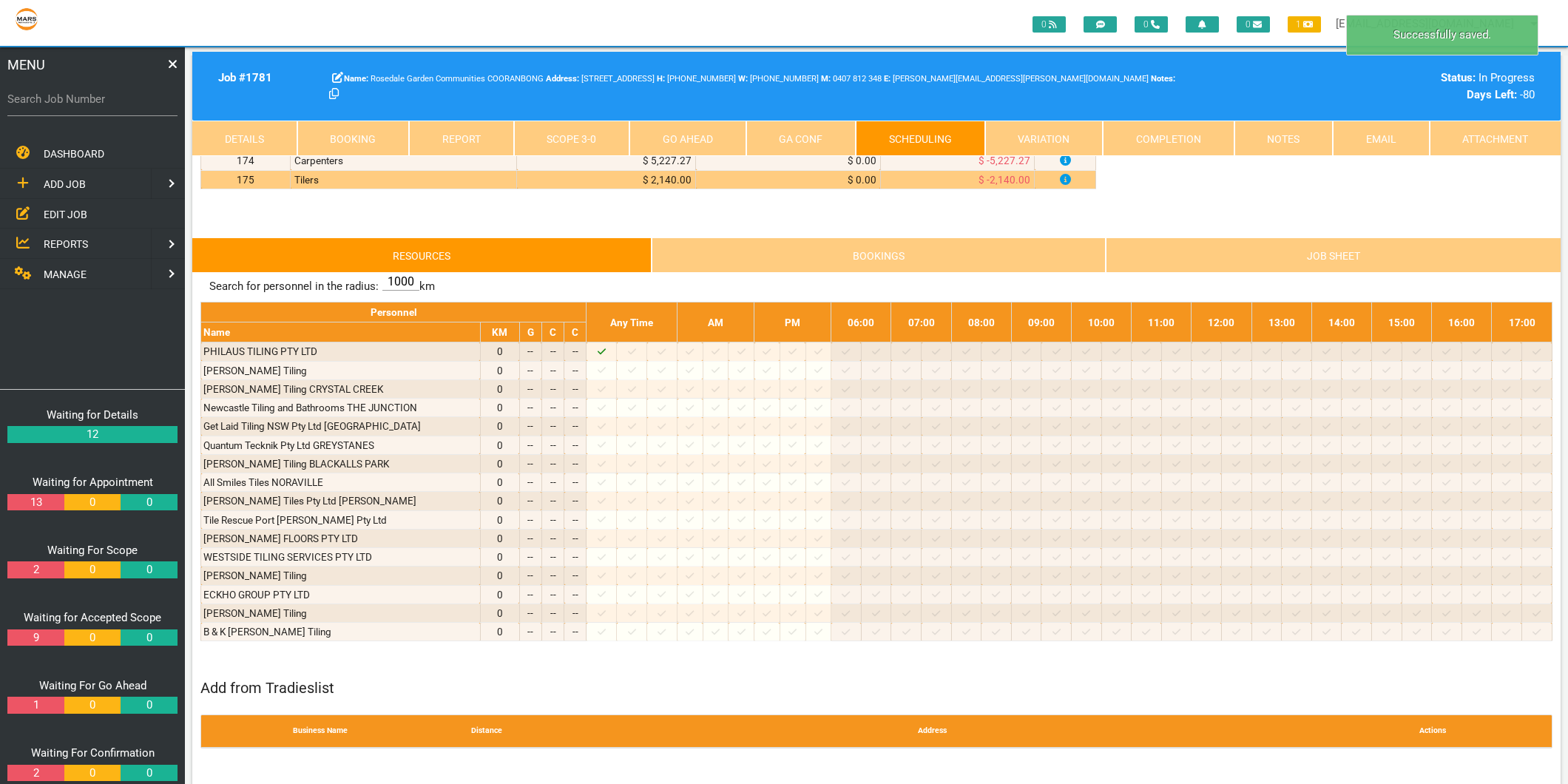
click at [526, 122] on link "Scope 3 - 0" at bounding box center [572, 138] width 116 height 36
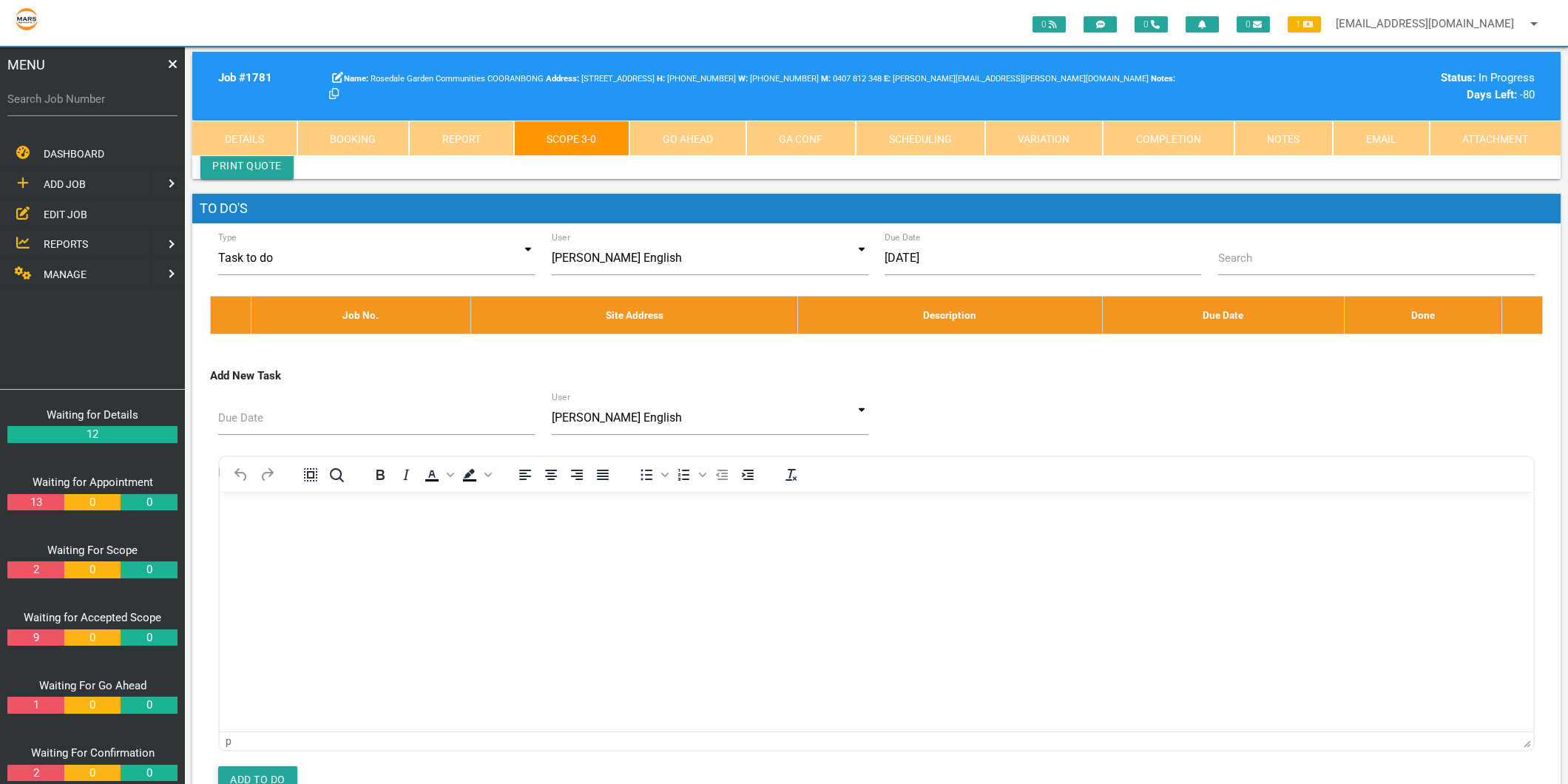
scroll to position [8303, 0]
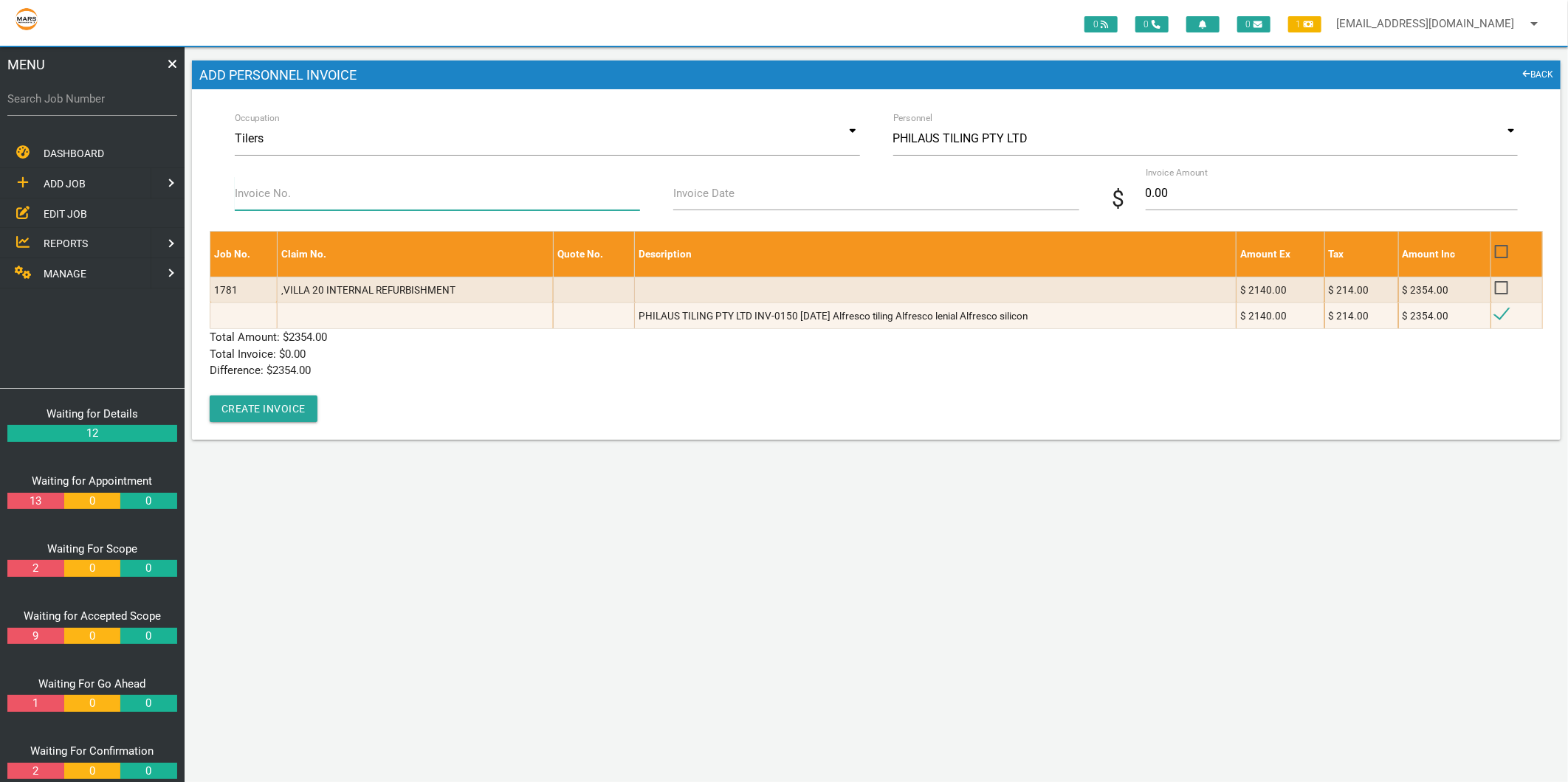
click at [311, 208] on input "Invoice No." at bounding box center [437, 192] width 405 height 34
type input "INV-0150"
click at [732, 203] on input "Invoice Date" at bounding box center [875, 192] width 405 height 34
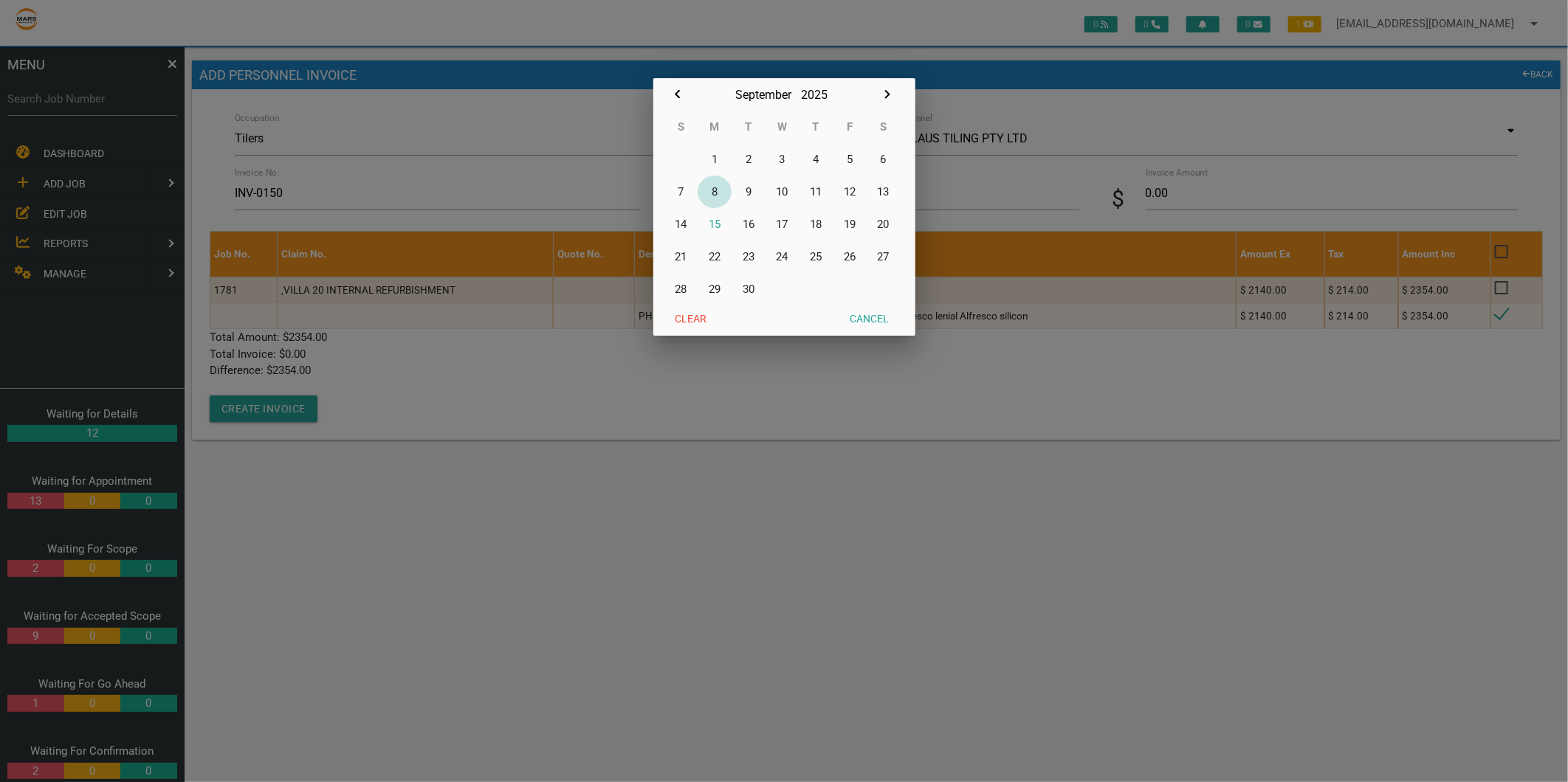
click at [718, 190] on button "8" at bounding box center [714, 192] width 34 height 33
type input "08/09/2025"
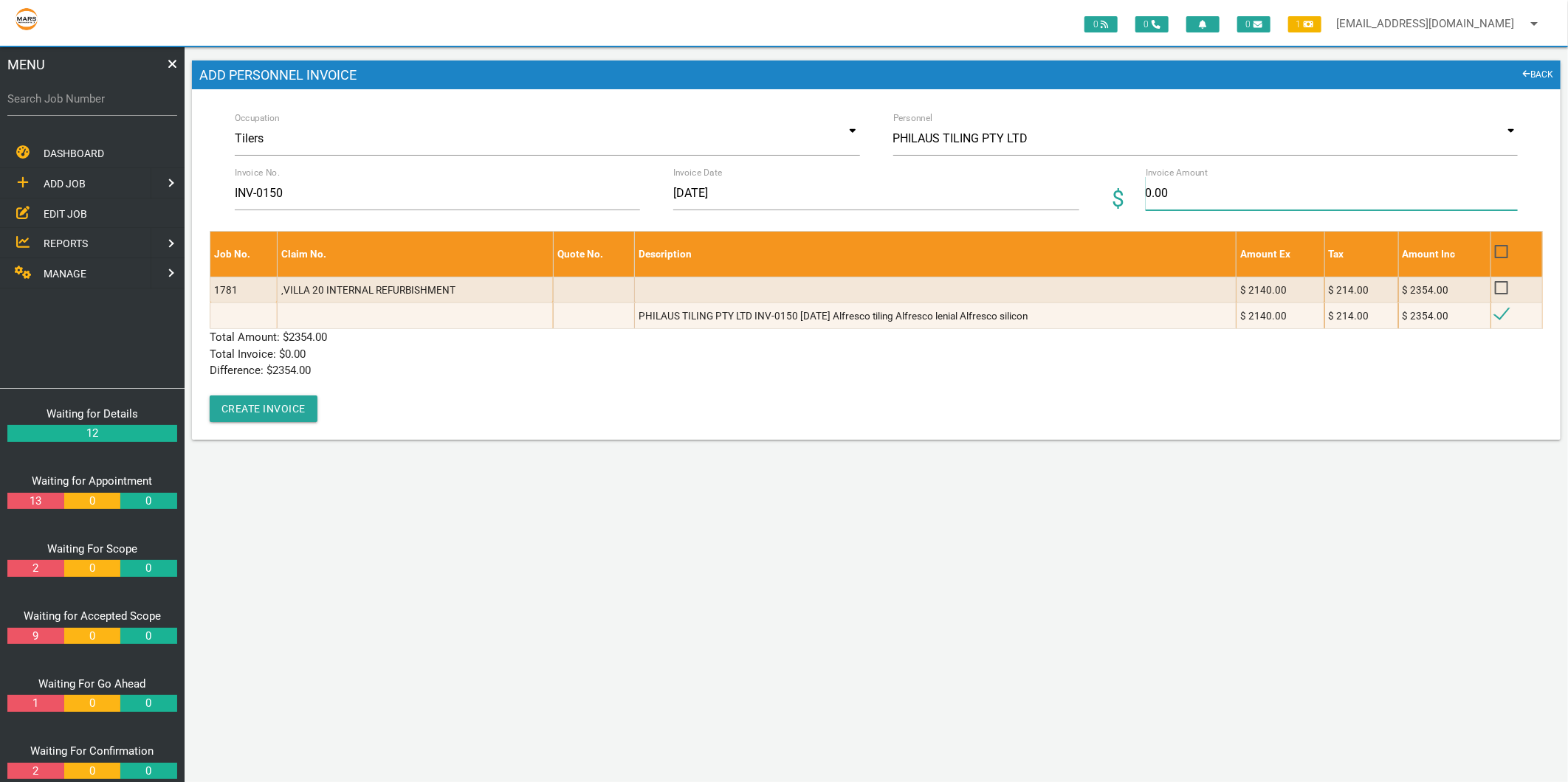
click at [1172, 195] on input "0.00" at bounding box center [1332, 192] width 372 height 34
type input "2354"
click at [540, 364] on p "Difference: $ 2354.00" at bounding box center [876, 371] width 1333 height 17
click at [272, 402] on button "Create Invoice" at bounding box center [263, 409] width 108 height 27
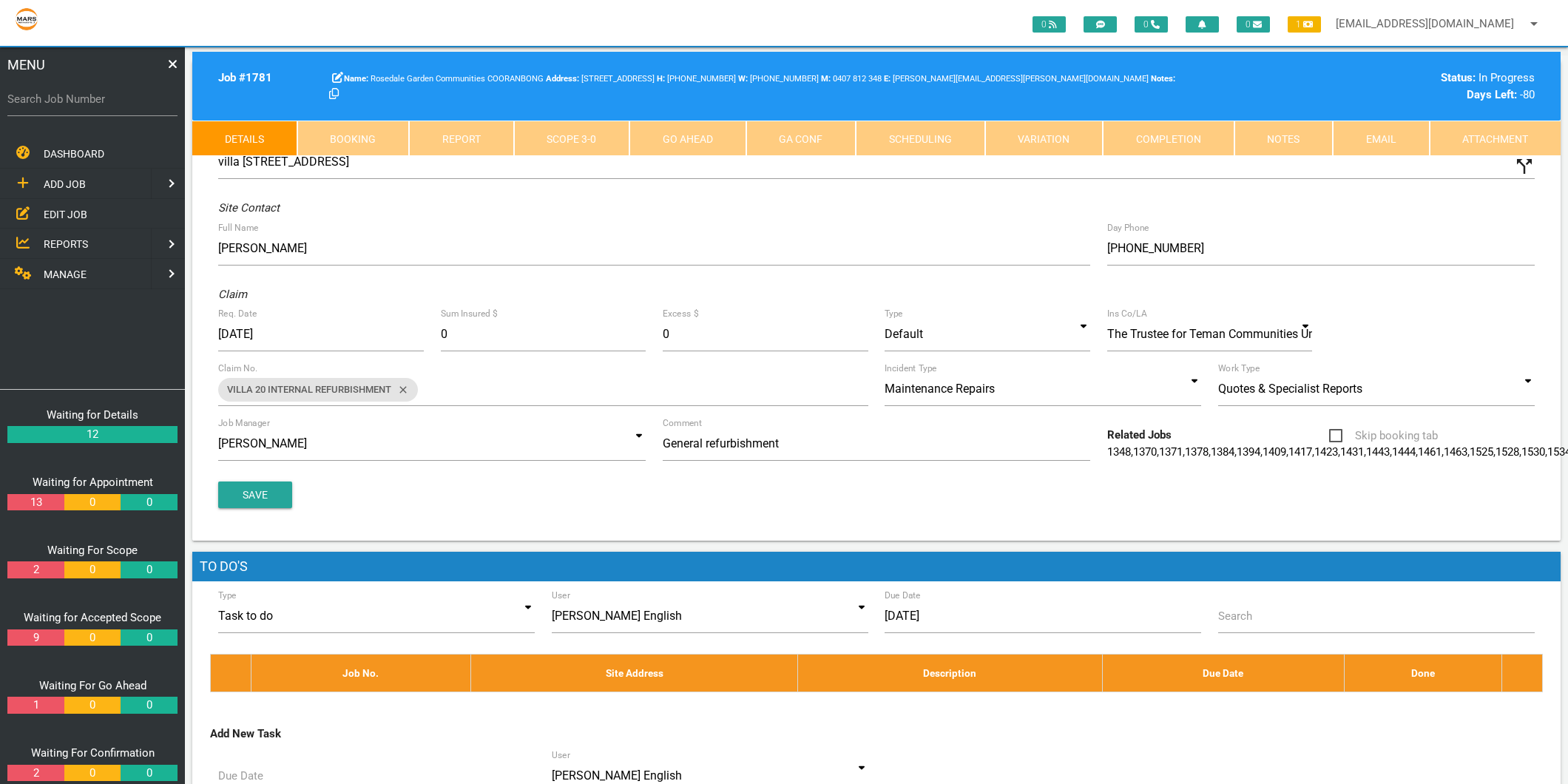
click at [69, 262] on link "MANAGE" at bounding box center [74, 274] width 153 height 31
click at [99, 174] on link "PERSONNEL" at bounding box center [74, 183] width 153 height 31
click at [93, 208] on span "EDIT PERSONNEL" at bounding box center [84, 214] width 82 height 12
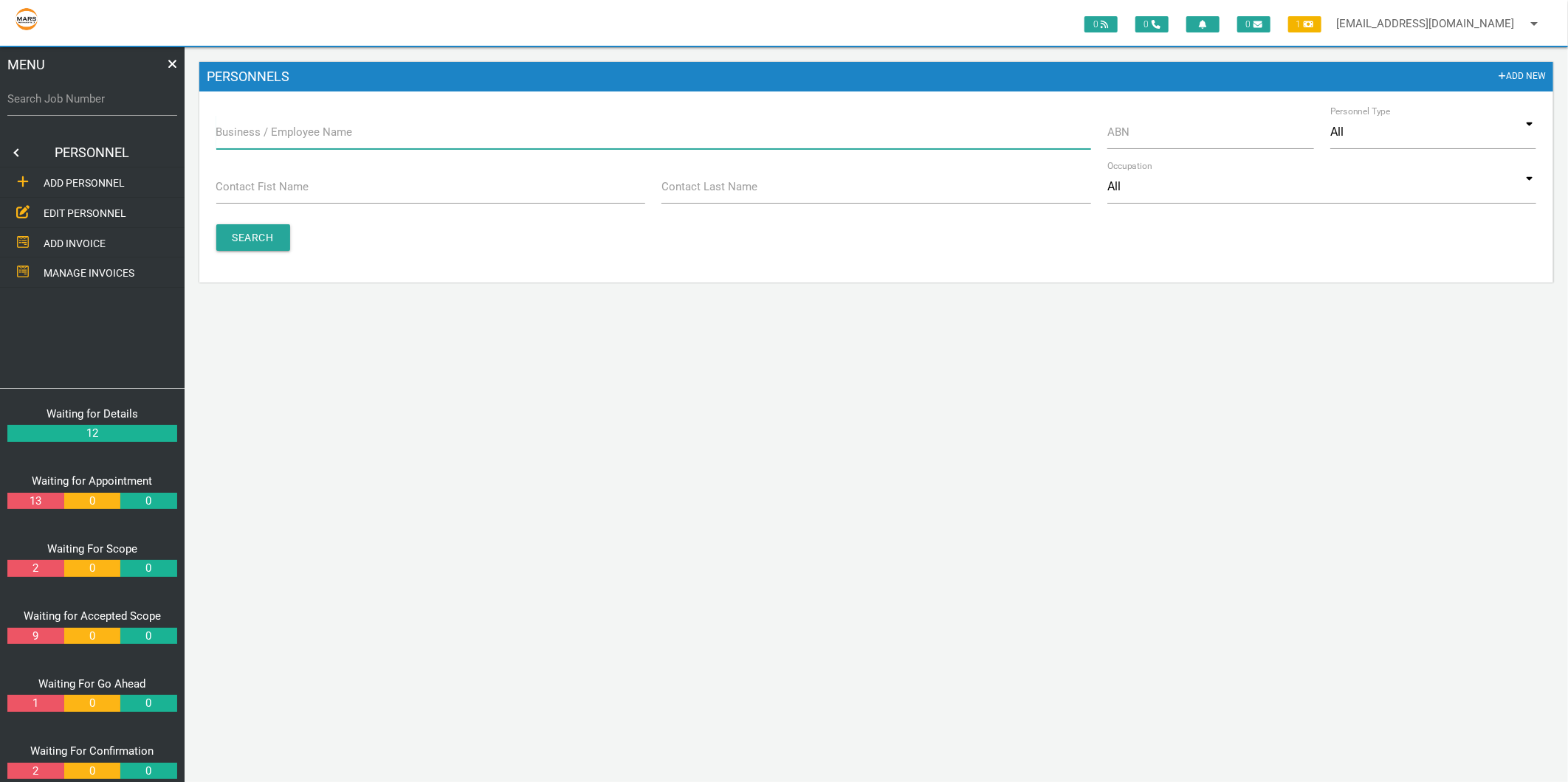
click at [247, 144] on input "Business / Employee Name" at bounding box center [654, 131] width 875 height 34
type input "phil"
click at [245, 240] on input "Search" at bounding box center [253, 237] width 74 height 27
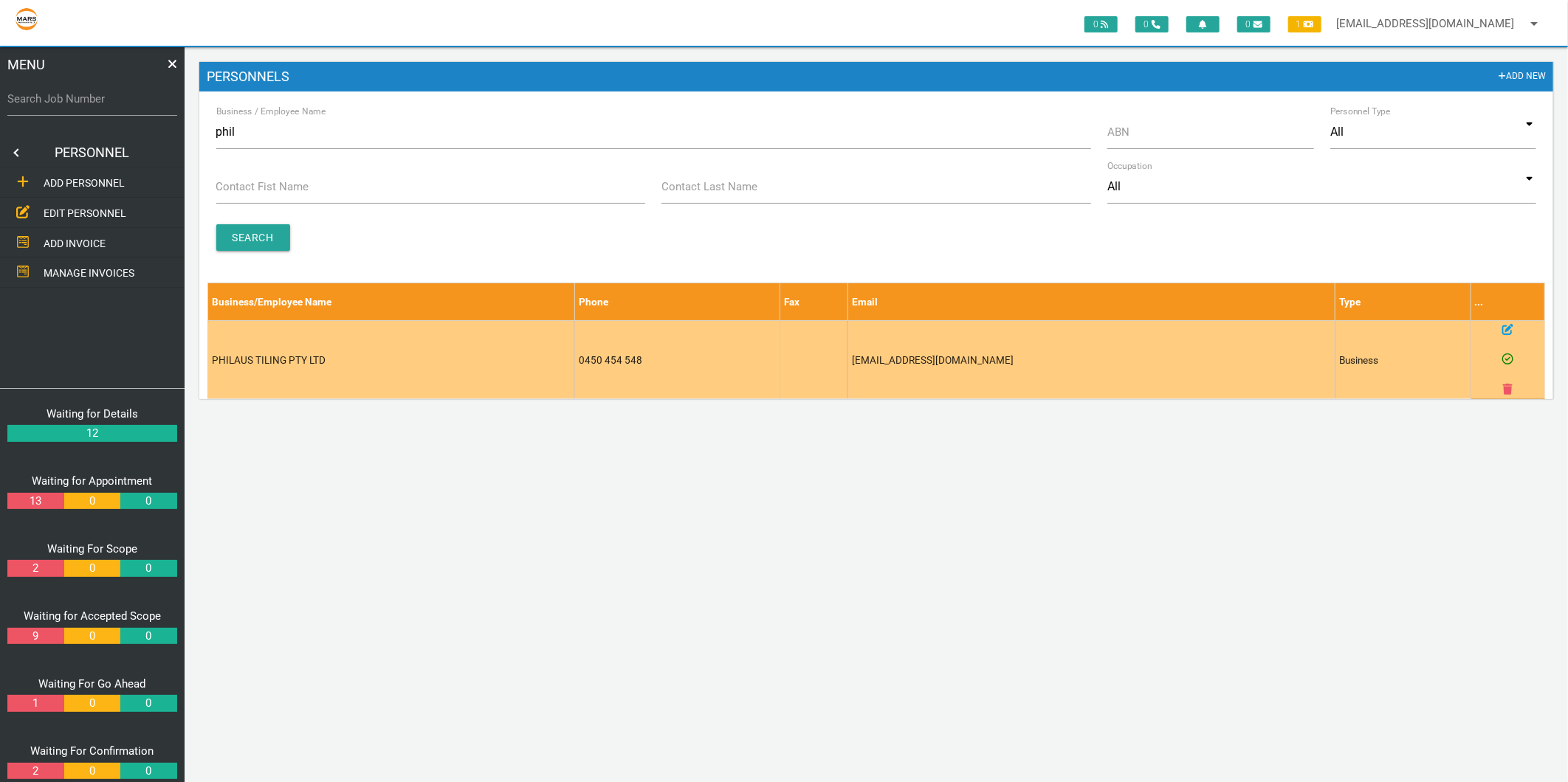
click at [1511, 327] on icon at bounding box center [1508, 330] width 11 height 11
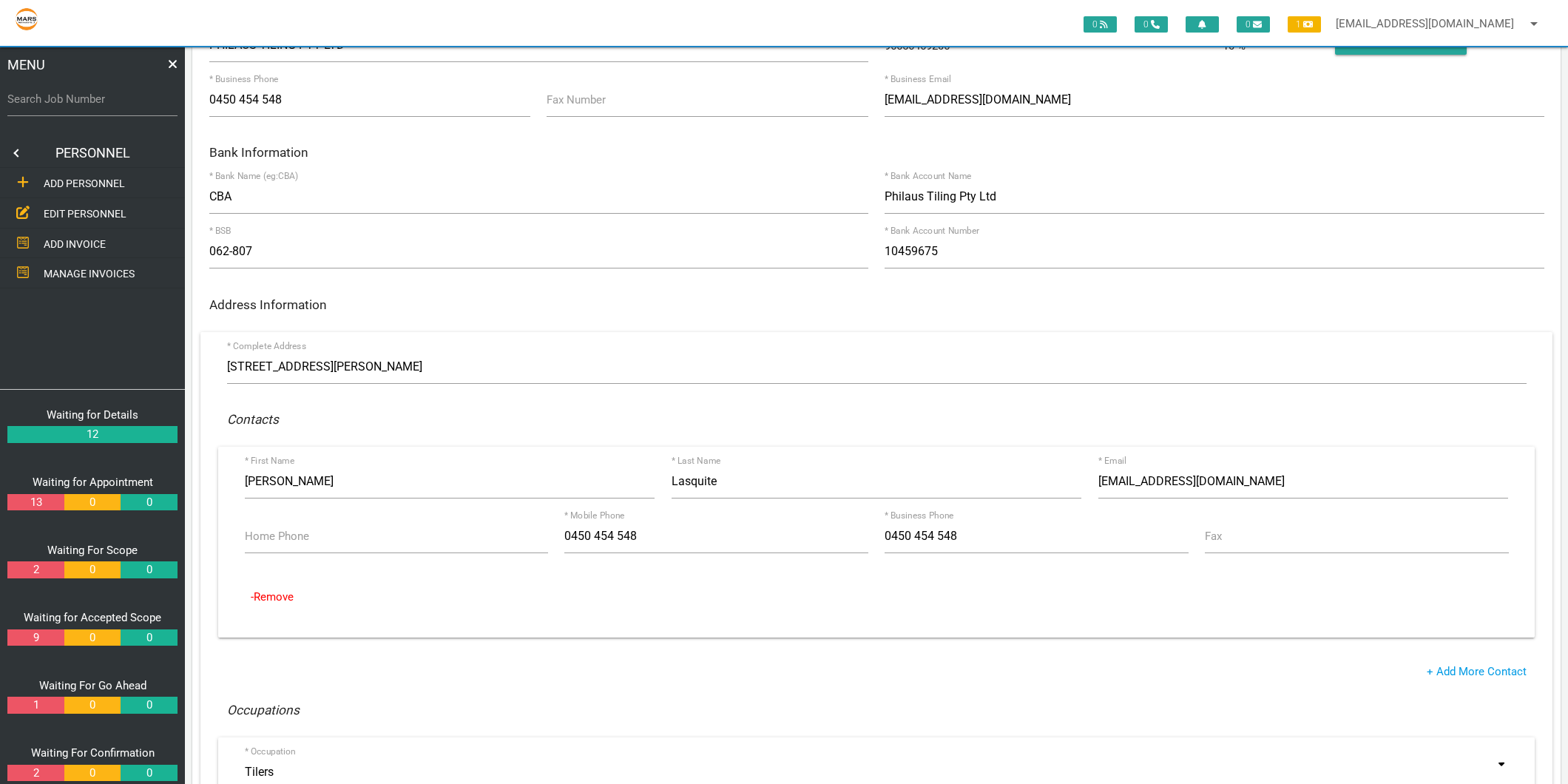
scroll to position [164, 0]
